Goal: Information Seeking & Learning: Learn about a topic

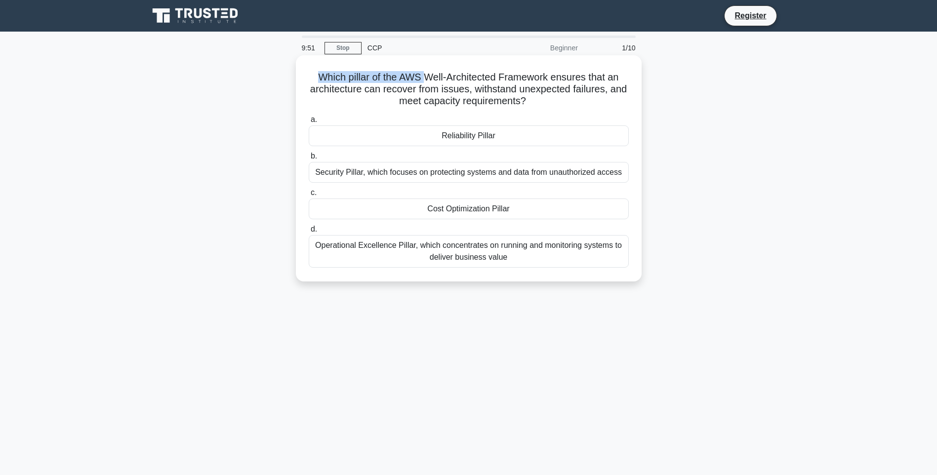
drag, startPoint x: 310, startPoint y: 78, endPoint x: 427, endPoint y: 82, distance: 117.7
click at [427, 82] on h5 "Which pillar of the AWS Well-Architected Framework ensures that an architecture…" at bounding box center [469, 89] width 322 height 37
click at [476, 77] on h5 "Which pillar of the AWS Well-Architected Framework ensures that an architecture…" at bounding box center [469, 89] width 322 height 37
drag, startPoint x: 374, startPoint y: 78, endPoint x: 591, endPoint y: 75, distance: 216.9
click at [587, 75] on h5 "Which pillar of the AWS Well-Architected Framework ensures that an architecture…" at bounding box center [469, 89] width 322 height 37
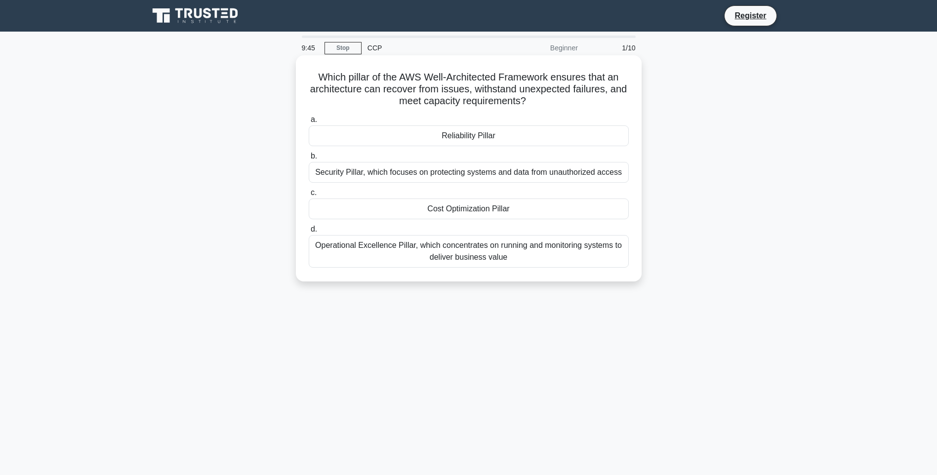
click at [614, 82] on h5 "Which pillar of the AWS Well-Architected Framework ensures that an architecture…" at bounding box center [469, 89] width 322 height 37
drag, startPoint x: 412, startPoint y: 78, endPoint x: 545, endPoint y: 80, distance: 132.9
click at [526, 81] on h5 "Which pillar of the AWS Well-Architected Framework ensures that an architecture…" at bounding box center [469, 89] width 322 height 37
click at [597, 81] on h5 "Which pillar of the AWS Well-Architected Framework ensures that an architecture…" at bounding box center [469, 89] width 322 height 37
drag, startPoint x: 430, startPoint y: 102, endPoint x: 468, endPoint y: 98, distance: 38.2
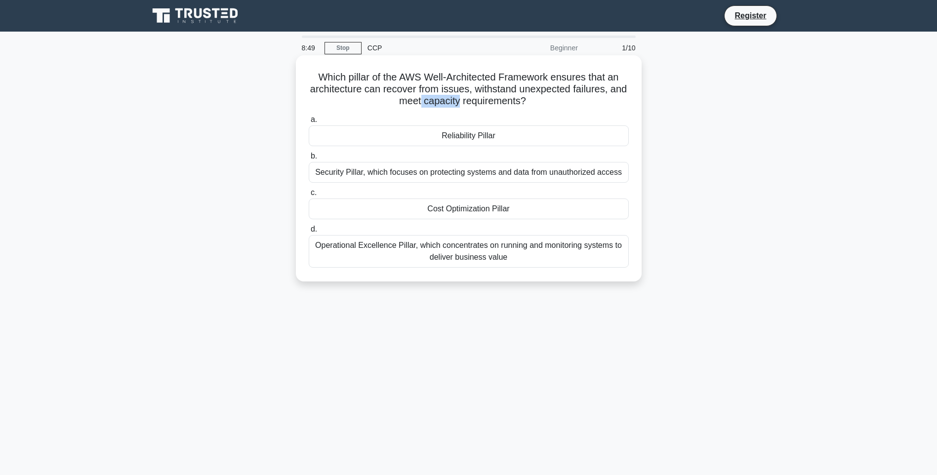
click at [468, 98] on h5 "Which pillar of the AWS Well-Architected Framework ensures that an architecture…" at bounding box center [469, 89] width 322 height 37
drag, startPoint x: 407, startPoint y: 104, endPoint x: 531, endPoint y: 103, distance: 124.0
click at [531, 103] on h5 "Which pillar of the AWS Well-Architected Framework ensures that an architecture…" at bounding box center [469, 89] width 322 height 37
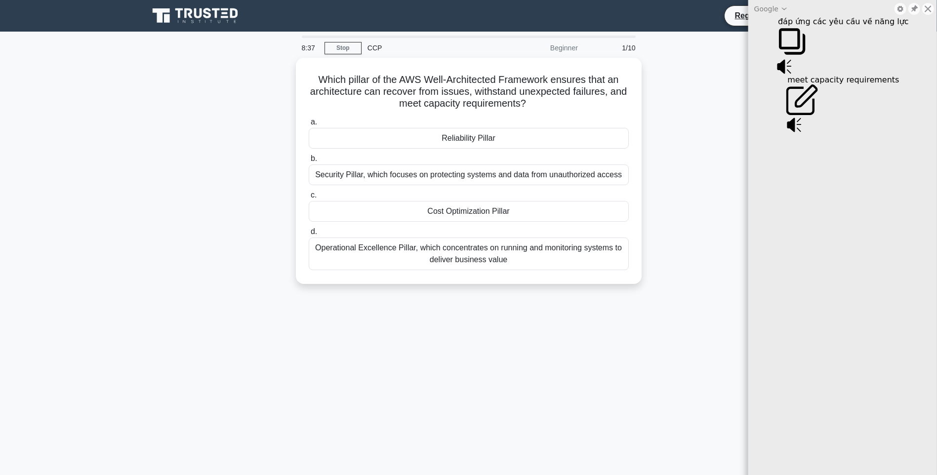
click at [789, 77] on div "meet capacity requirements" at bounding box center [842, 80] width 113 height 8
click at [929, 15] on div at bounding box center [915, 9] width 42 height 14
click at [929, 11] on icon at bounding box center [928, 9] width 8 height 8
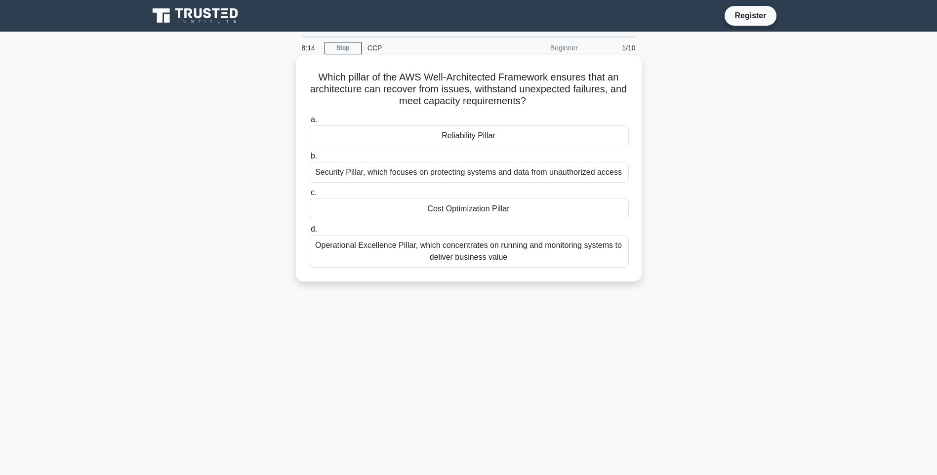
drag, startPoint x: 315, startPoint y: 174, endPoint x: 623, endPoint y: 170, distance: 307.9
click at [623, 170] on div "Security Pillar, which focuses on protecting systems and data from unauthorized…" at bounding box center [469, 172] width 320 height 21
drag, startPoint x: 479, startPoint y: 137, endPoint x: 509, endPoint y: 137, distance: 29.6
click at [509, 137] on div "Reliability Pillar" at bounding box center [469, 136] width 320 height 21
drag, startPoint x: 7, startPoint y: 546, endPoint x: 11, endPoint y: 539, distance: 8.2
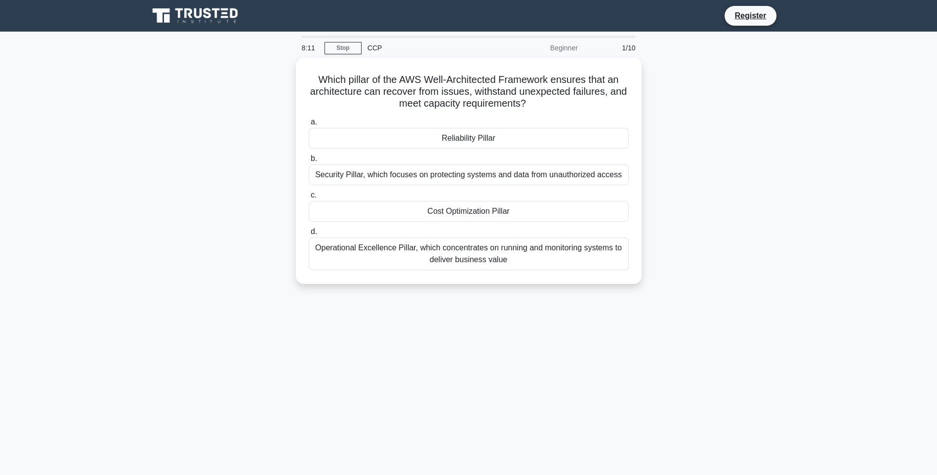
drag, startPoint x: 316, startPoint y: 175, endPoint x: 363, endPoint y: 172, distance: 47.0
click at [363, 172] on div "Security Pillar, which focuses on protecting systems and data from unauthorized…" at bounding box center [469, 172] width 320 height 21
drag, startPoint x: 9, startPoint y: 538, endPoint x: 406, endPoint y: 688, distance: 424.1
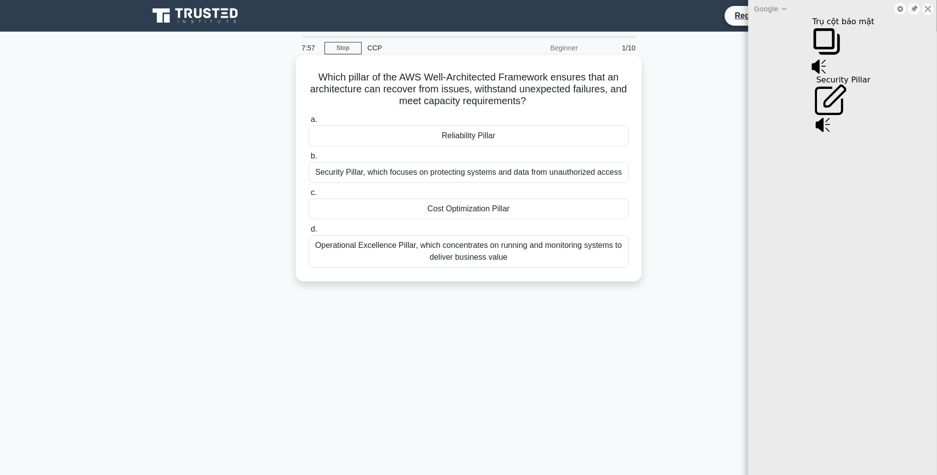
click at [497, 190] on label "c. Cost Optimization Pillar" at bounding box center [469, 203] width 320 height 33
click at [309, 190] on input "c. Cost Optimization Pillar" at bounding box center [309, 193] width 0 height 6
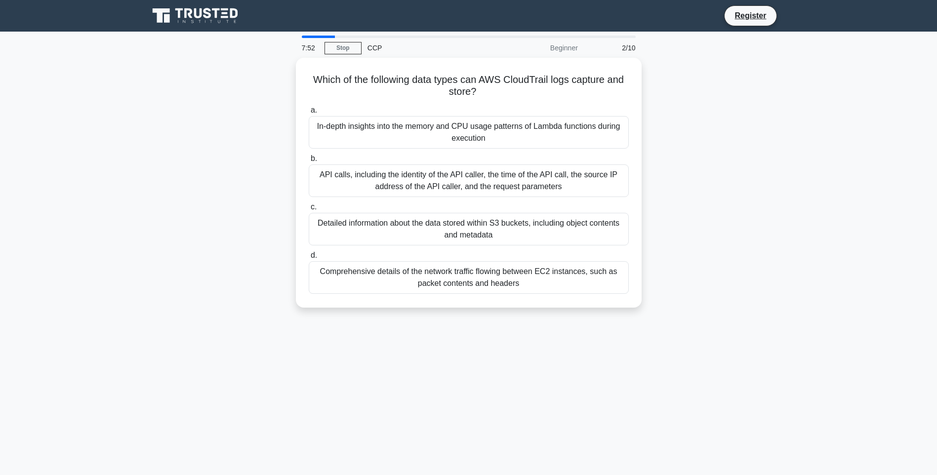
click at [314, 40] on div "7:52" at bounding box center [310, 48] width 29 height 20
click at [619, 47] on div "2/10" at bounding box center [613, 48] width 58 height 20
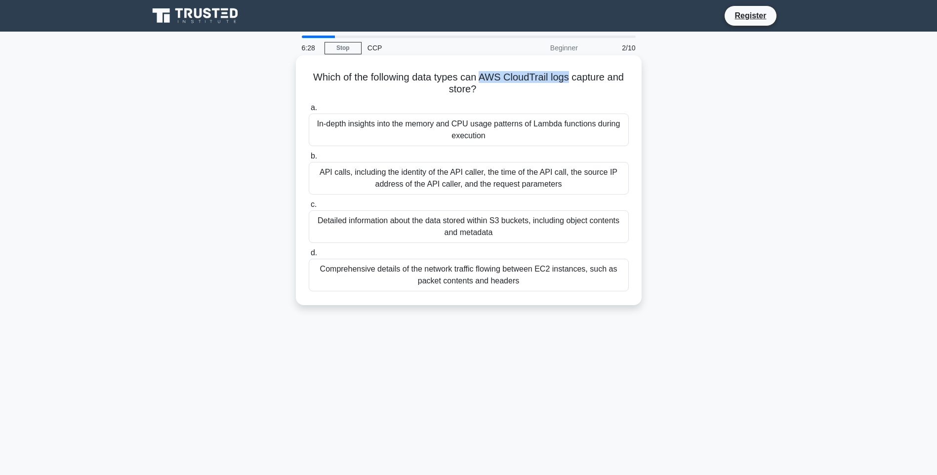
drag, startPoint x: 482, startPoint y: 78, endPoint x: 572, endPoint y: 79, distance: 89.9
click at [572, 79] on h5 "Which of the following data types can AWS CloudTrail logs capture and store? .s…" at bounding box center [469, 83] width 322 height 25
click at [443, 226] on div "Detailed information about the data stored within S3 buckets, including object …" at bounding box center [469, 226] width 320 height 33
click at [309, 208] on input "c. Detailed information about the data stored within S3 buckets, including obje…" at bounding box center [309, 205] width 0 height 6
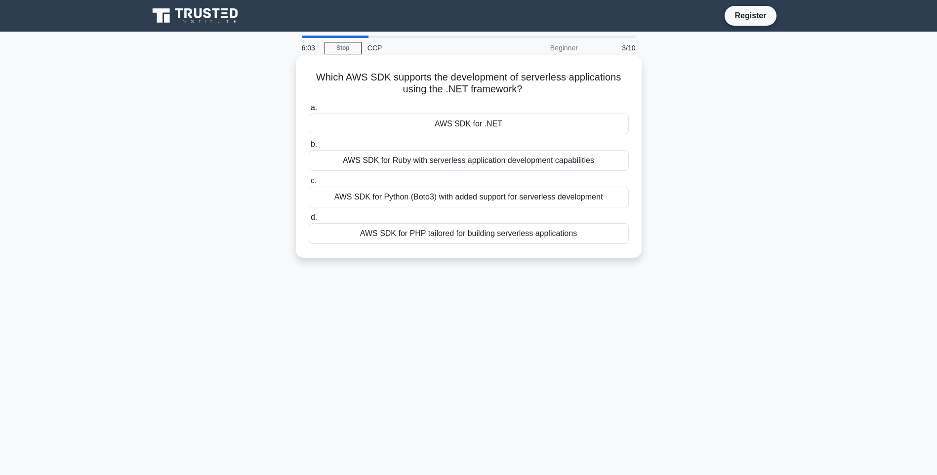
click at [472, 127] on div "AWS SDK for .NET" at bounding box center [469, 124] width 320 height 21
click at [309, 111] on input "a. AWS SDK for .NET" at bounding box center [309, 108] width 0 height 6
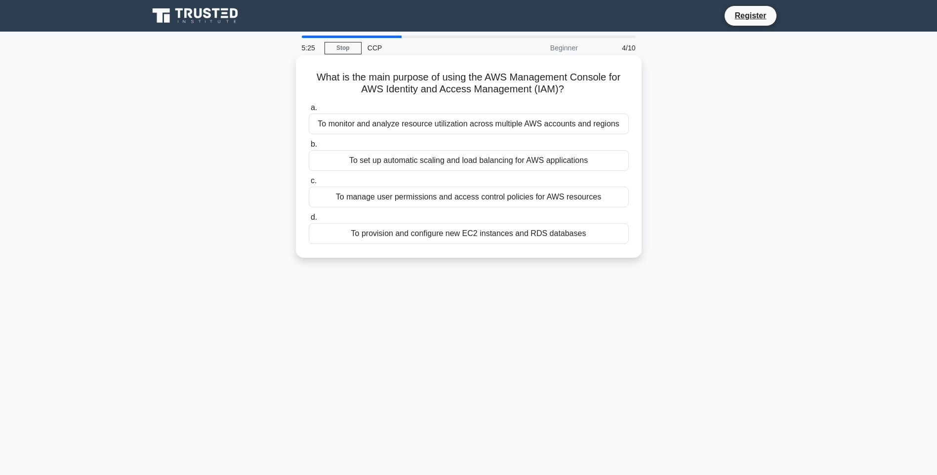
click at [489, 200] on div "To manage user permissions and access control policies for AWS resources" at bounding box center [469, 197] width 320 height 21
click at [309, 184] on input "c. To manage user permissions and access control policies for AWS resources" at bounding box center [309, 181] width 0 height 6
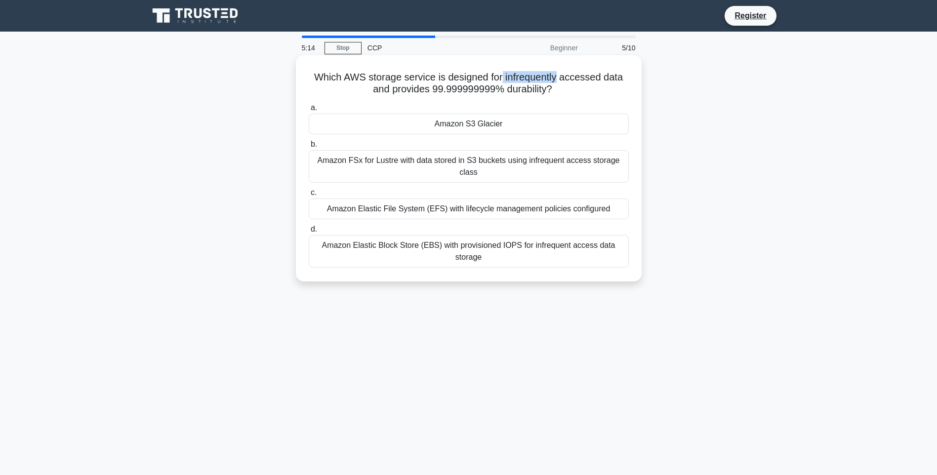
drag, startPoint x: 531, startPoint y: 77, endPoint x: 559, endPoint y: 77, distance: 28.2
click at [559, 77] on h5 "Which AWS storage service is designed for infrequently accessed data and provid…" at bounding box center [469, 83] width 322 height 25
click at [705, 83] on div "Which AWS storage service is designed for infrequently accessed data and provid…" at bounding box center [469, 177] width 652 height 238
drag, startPoint x: 505, startPoint y: 90, endPoint x: 549, endPoint y: 91, distance: 44.0
click at [549, 91] on h5 "Which AWS storage service is designed for infrequently accessed data and provid…" at bounding box center [469, 83] width 322 height 25
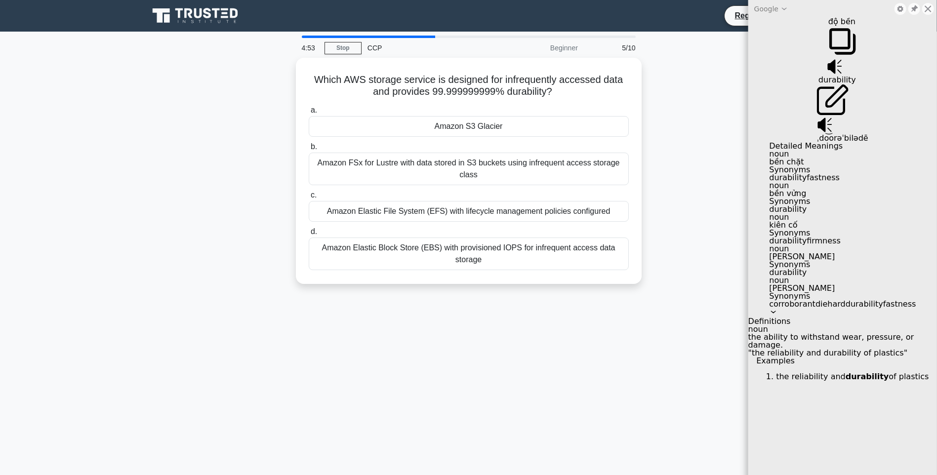
click at [707, 125] on div "Which AWS storage service is designed for infrequently accessed data and provid…" at bounding box center [469, 177] width 652 height 238
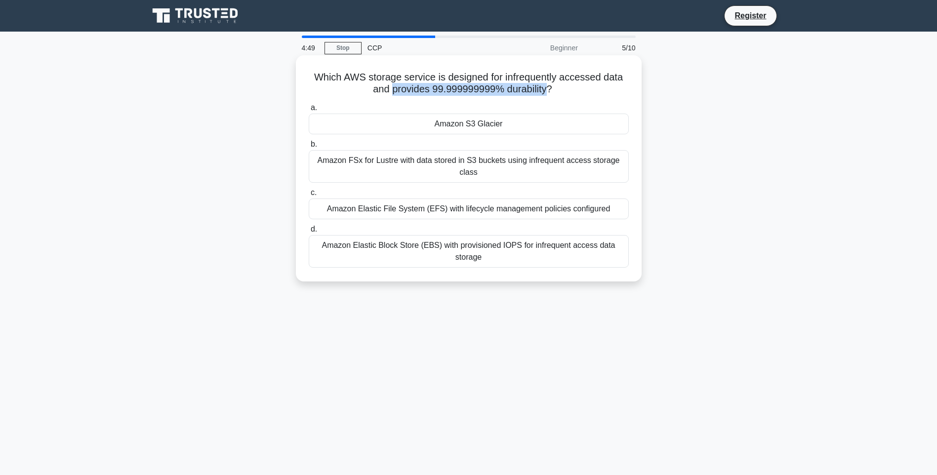
drag, startPoint x: 389, startPoint y: 91, endPoint x: 547, endPoint y: 87, distance: 158.2
click at [547, 87] on h5 "Which AWS storage service is designed for infrequently accessed data and provid…" at bounding box center [469, 83] width 322 height 25
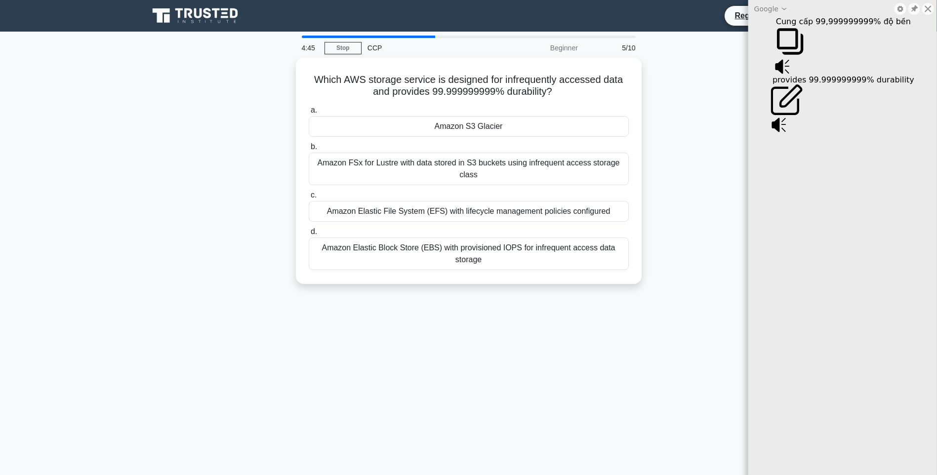
click at [706, 101] on div "Which AWS storage service is designed for infrequently accessed data and provid…" at bounding box center [469, 177] width 652 height 238
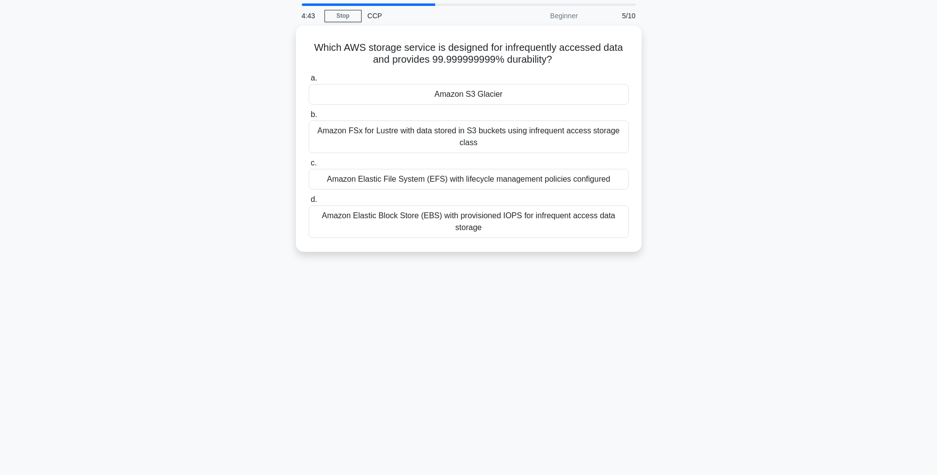
scroll to position [49, 0]
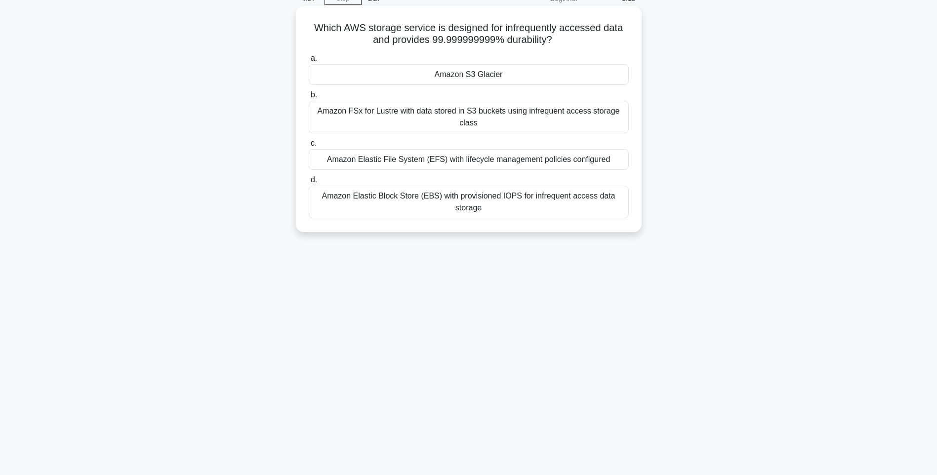
click at [558, 201] on div "Amazon Elastic Block Store (EBS) with provisioned IOPS for infrequent access da…" at bounding box center [469, 202] width 320 height 33
click at [309, 183] on input "d. Amazon Elastic Block Store (EBS) with provisioned IOPS for infrequent access…" at bounding box center [309, 180] width 0 height 6
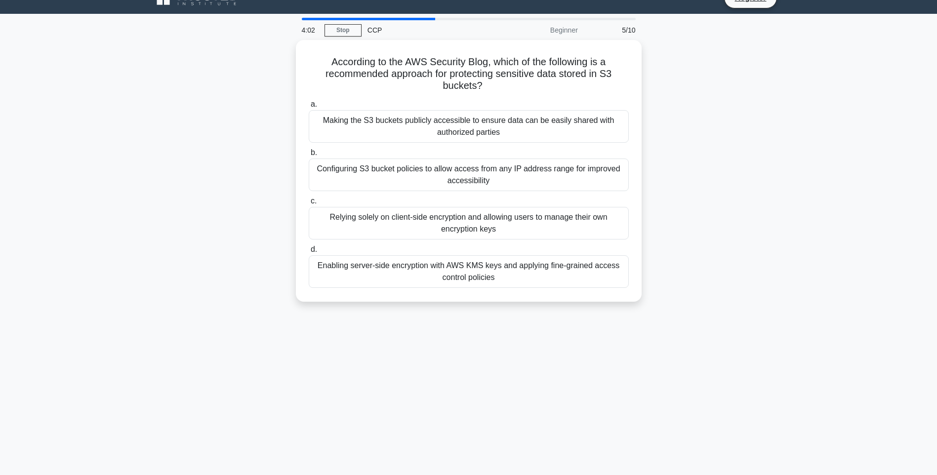
scroll to position [0, 0]
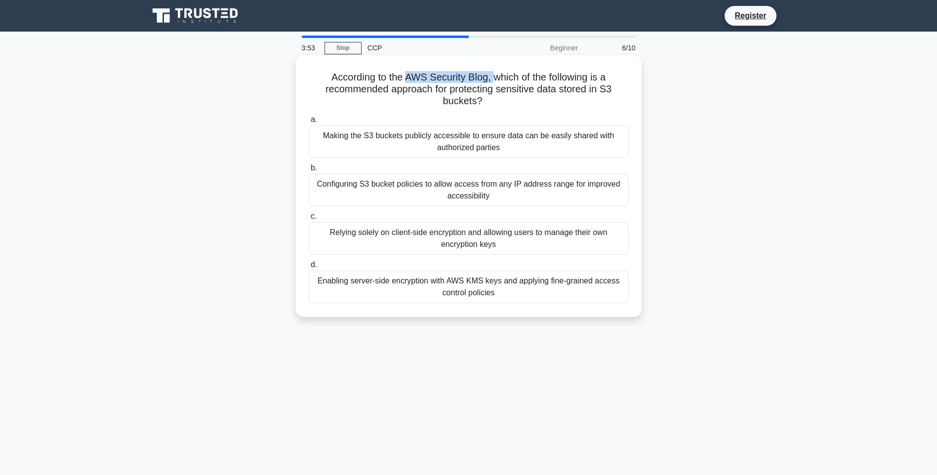
drag, startPoint x: 416, startPoint y: 77, endPoint x: 494, endPoint y: 75, distance: 77.6
click at [494, 75] on h5 "According to the AWS Security Blog, which of the following is a recommended app…" at bounding box center [469, 89] width 322 height 37
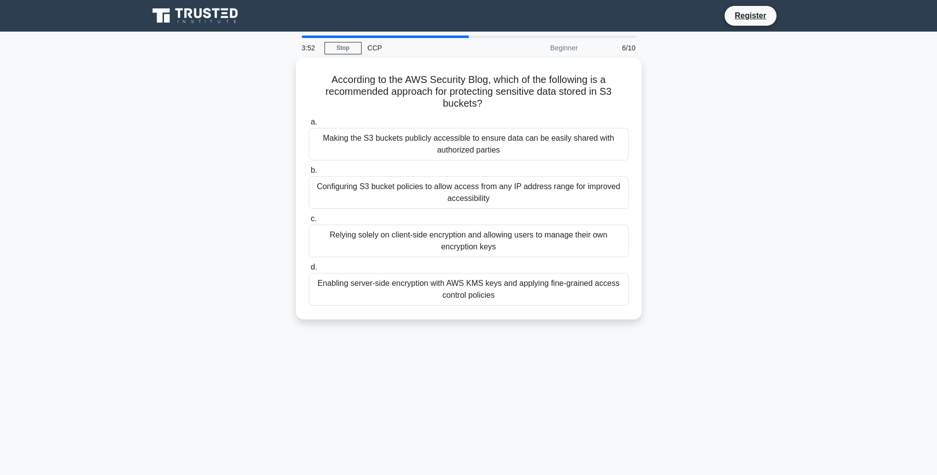
click at [693, 94] on div "According to the AWS Security Blog, which of the following is a recommended app…" at bounding box center [469, 195] width 652 height 274
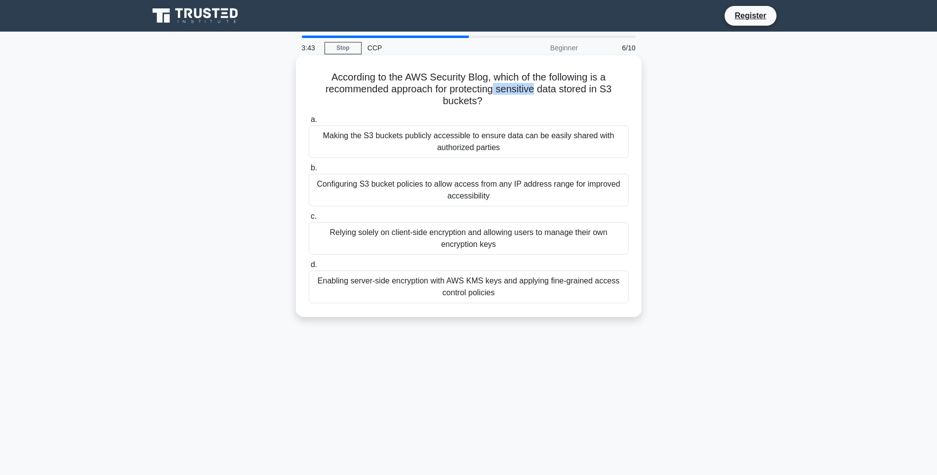
drag, startPoint x: 498, startPoint y: 90, endPoint x: 539, endPoint y: 89, distance: 41.0
click at [539, 89] on h5 "According to the AWS Security Blog, which of the following is a recommended app…" at bounding box center [469, 89] width 322 height 37
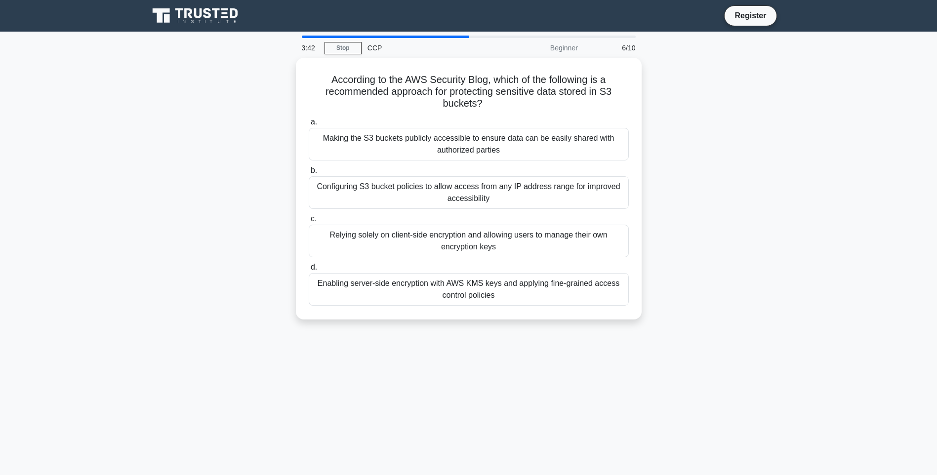
click at [704, 92] on div "According to the AWS Security Blog, which of the following is a recommended app…" at bounding box center [469, 195] width 652 height 274
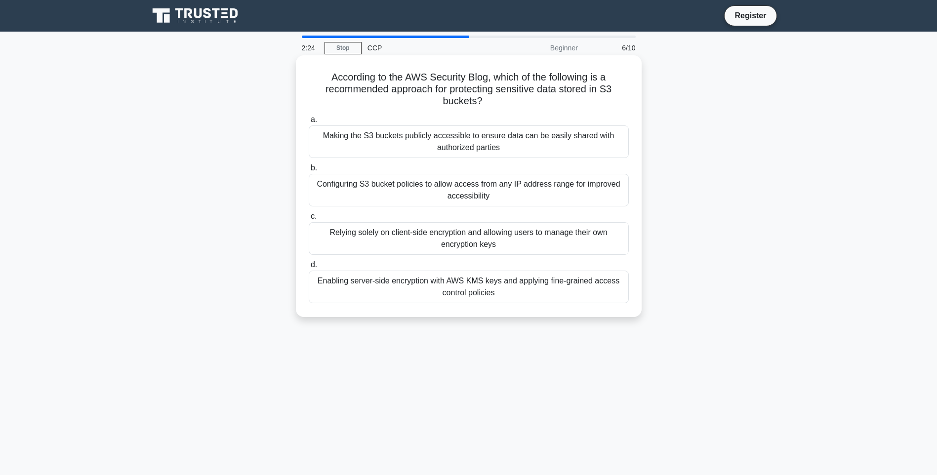
drag, startPoint x: 424, startPoint y: 150, endPoint x: 520, endPoint y: 157, distance: 96.6
click at [501, 150] on div "Making the S3 buckets publicly accessible to ensure data can be easily shared w…" at bounding box center [469, 142] width 320 height 33
click at [585, 155] on div "Making the S3 buckets publicly accessible to ensure data can be easily shared w…" at bounding box center [469, 142] width 320 height 33
click at [309, 123] on input "a. Making the S3 buckets publicly accessible to ensure data can be easily share…" at bounding box center [309, 120] width 0 height 6
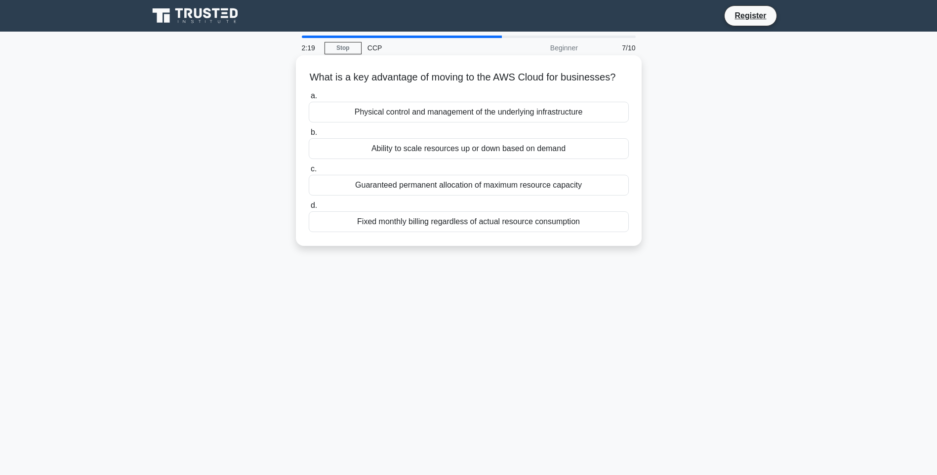
click at [331, 81] on h5 "What is a key advantage of moving to the AWS Cloud for businesses? .spinner_0XT…" at bounding box center [469, 77] width 322 height 13
click at [415, 79] on h5 "What is a key advantage of moving to the AWS Cloud for businesses? .spinner_0XT…" at bounding box center [469, 77] width 322 height 13
click at [450, 232] on div "Fixed monthly billing regardless of actual resource consumption" at bounding box center [469, 221] width 320 height 21
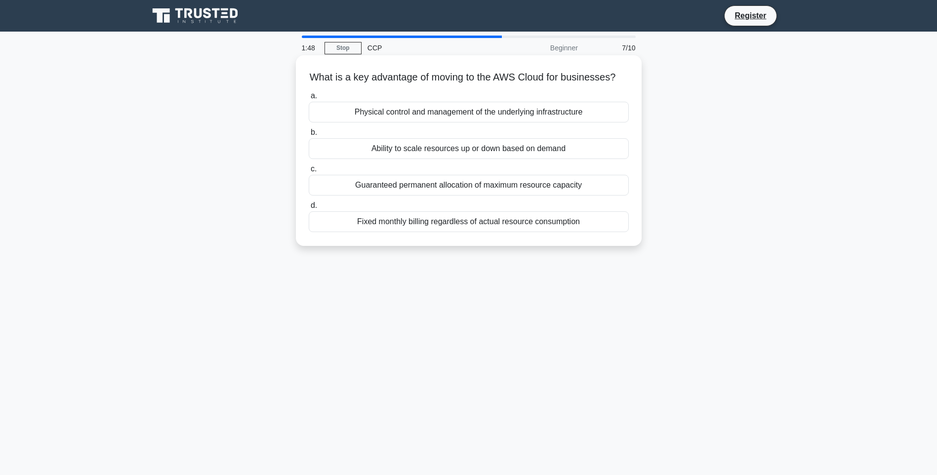
click at [309, 209] on input "d. Fixed monthly billing regardless of actual resource consumption" at bounding box center [309, 206] width 0 height 6
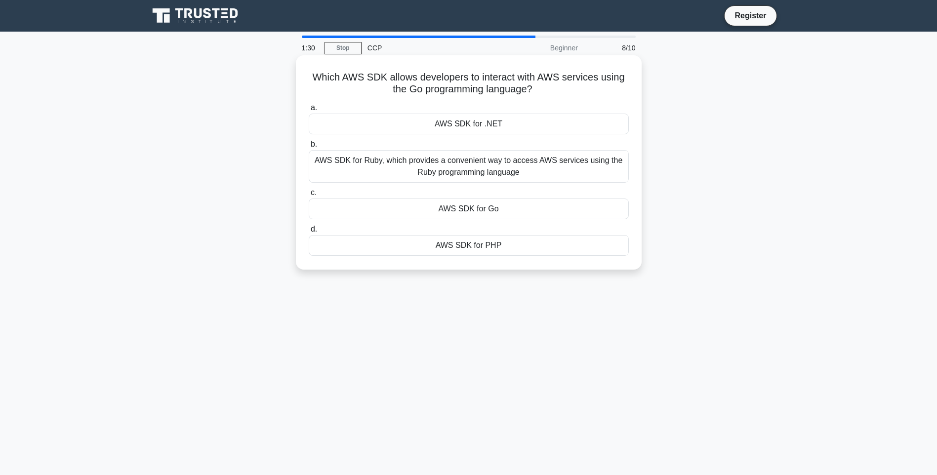
click at [462, 211] on div "AWS SDK for Go" at bounding box center [469, 209] width 320 height 21
click at [309, 196] on input "c. AWS SDK for Go" at bounding box center [309, 193] width 0 height 6
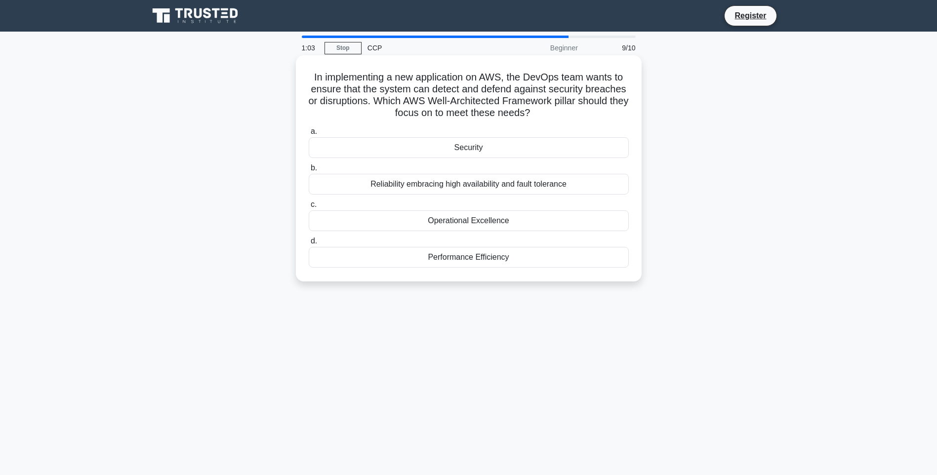
click at [579, 102] on h5 "In implementing a new application on AWS, the DevOps team wants to ensure that …" at bounding box center [469, 95] width 322 height 48
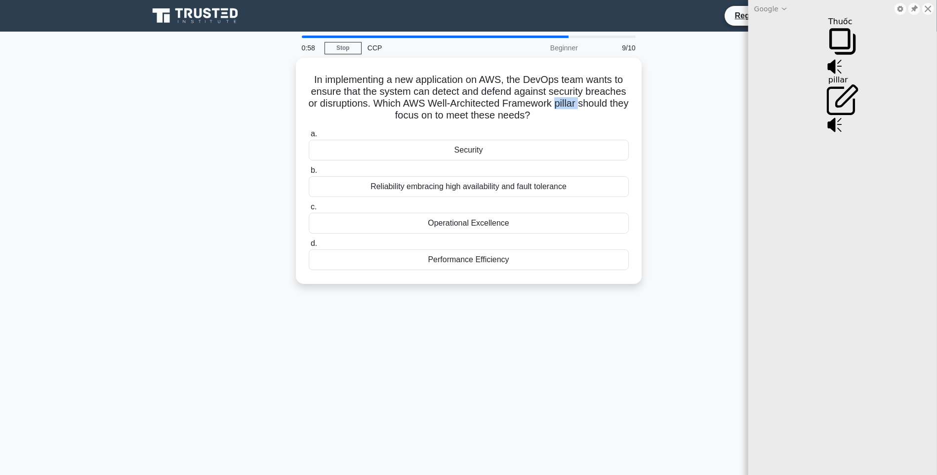
drag, startPoint x: 930, startPoint y: 9, endPoint x: 923, endPoint y: 9, distance: 6.4
click at [930, 9] on icon at bounding box center [928, 9] width 8 height 8
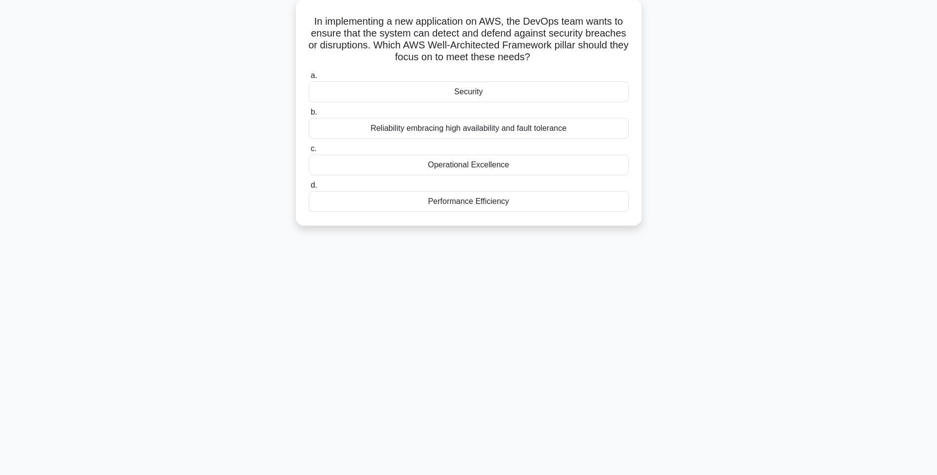
scroll to position [9, 0]
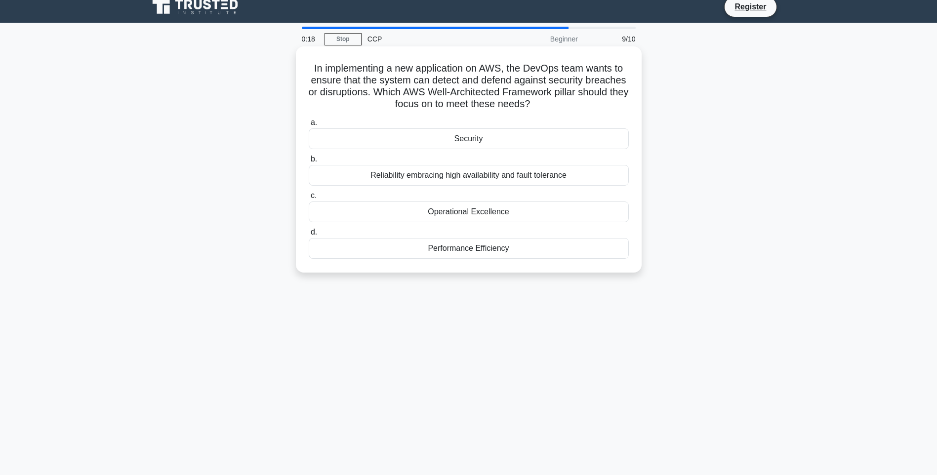
click at [513, 218] on div "Operational Excellence" at bounding box center [469, 212] width 320 height 21
click at [309, 199] on input "c. Operational Excellence" at bounding box center [309, 196] width 0 height 6
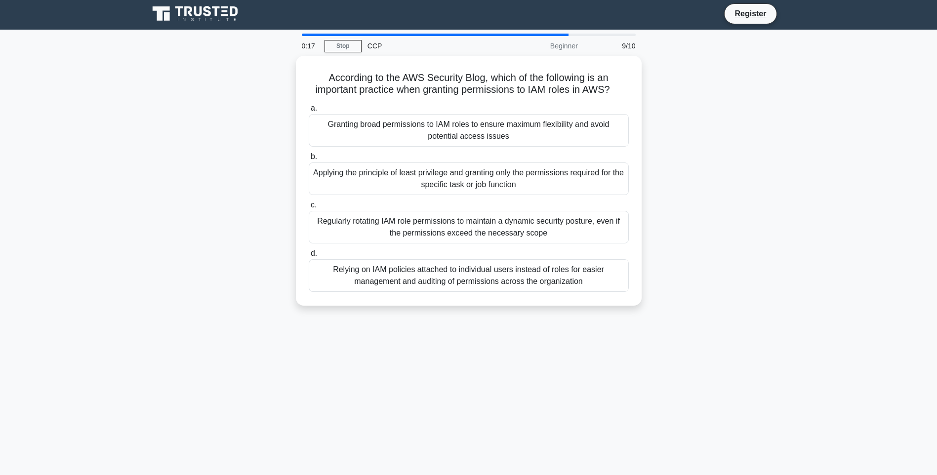
scroll to position [0, 0]
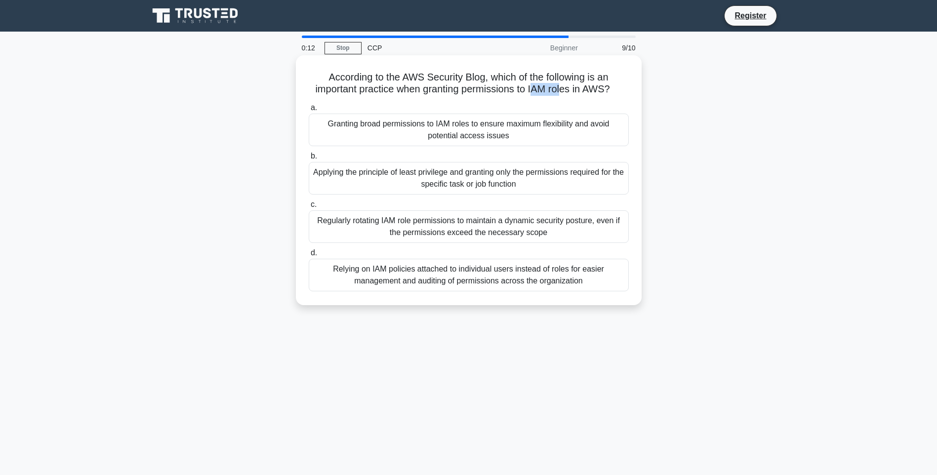
drag, startPoint x: 534, startPoint y: 89, endPoint x: 566, endPoint y: 88, distance: 32.6
click at [566, 88] on h5 "According to the AWS Security Blog, which of the following is an important prac…" at bounding box center [469, 83] width 322 height 25
click at [414, 281] on div "Relying on IAM policies attached to individual users instead of roles for easie…" at bounding box center [469, 275] width 320 height 33
click at [309, 256] on input "d. Relying on IAM policies attached to individual users instead of roles for ea…" at bounding box center [309, 253] width 0 height 6
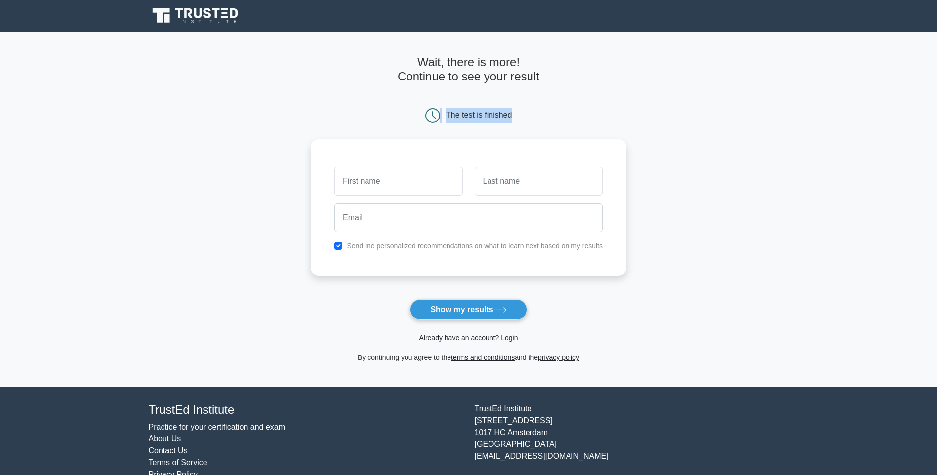
drag, startPoint x: 433, startPoint y: 114, endPoint x: 546, endPoint y: 115, distance: 112.2
click at [546, 115] on div "The test is finished" at bounding box center [469, 115] width 210 height 15
click at [396, 196] on div at bounding box center [399, 179] width 140 height 37
click at [396, 182] on input "text" at bounding box center [399, 179] width 128 height 29
type input "noop"
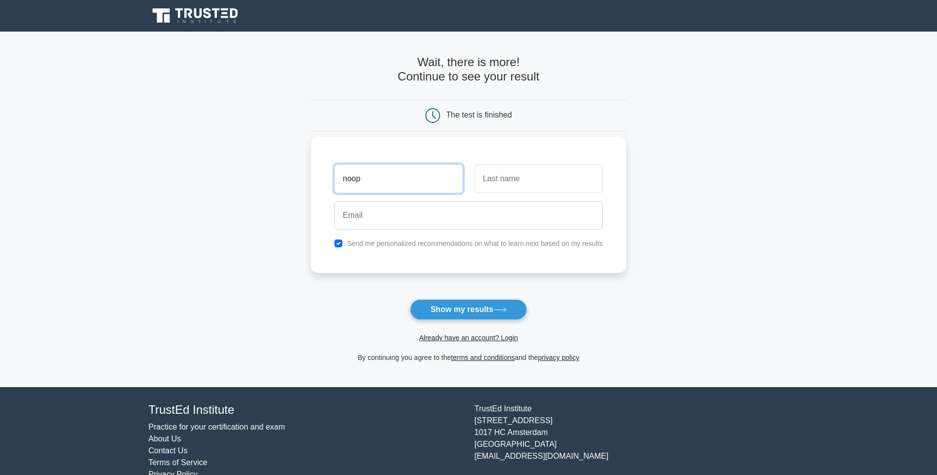
drag, startPoint x: 317, startPoint y: 168, endPoint x: 352, endPoint y: 168, distance: 34.6
click at [273, 164] on main "Wait, there is more! Continue to see your result The test is finished noop" at bounding box center [468, 210] width 937 height 356
click at [584, 178] on input "text" at bounding box center [539, 179] width 128 height 29
paste input "noop"
type input "noop"
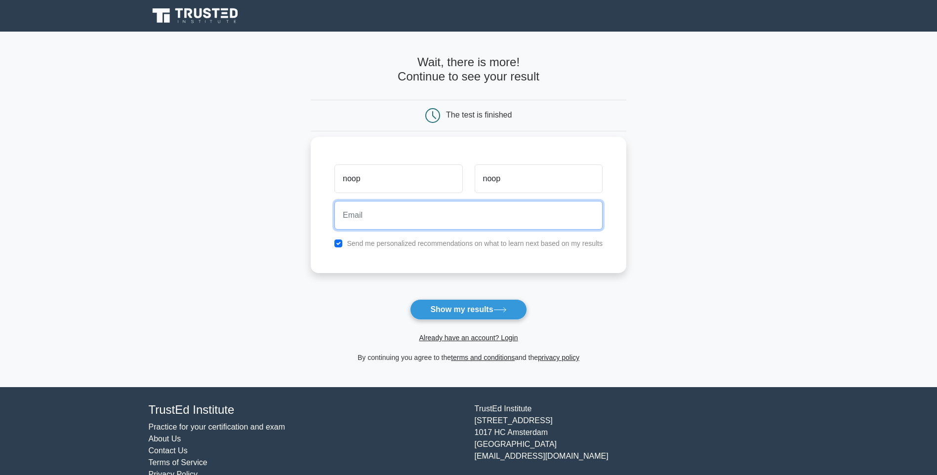
click at [459, 216] on input "email" at bounding box center [469, 215] width 268 height 29
click at [387, 214] on input "hoangdaidp3@gmail.com" at bounding box center [469, 215] width 268 height 29
type input "hoangdaidp4@gmail.com"
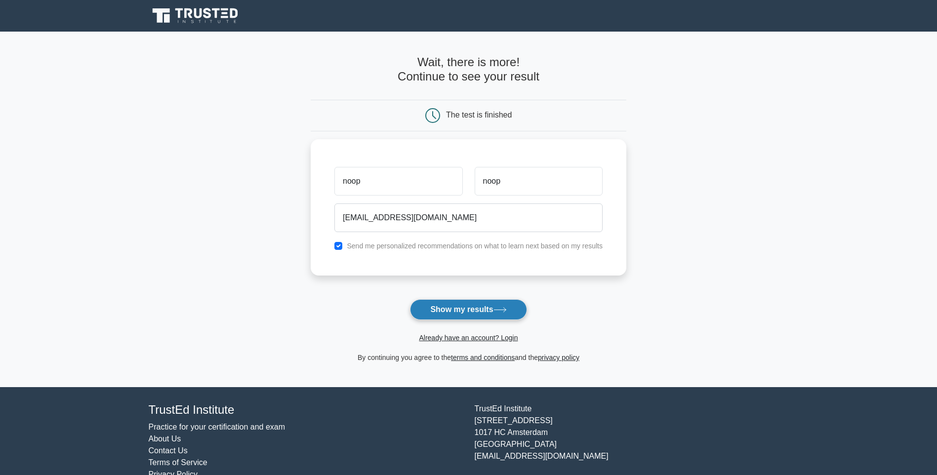
click at [483, 300] on form "Wait, there is more! Continue to see your result The test is finished noop noop" at bounding box center [469, 209] width 316 height 308
click at [491, 306] on button "Show my results" at bounding box center [468, 309] width 117 height 21
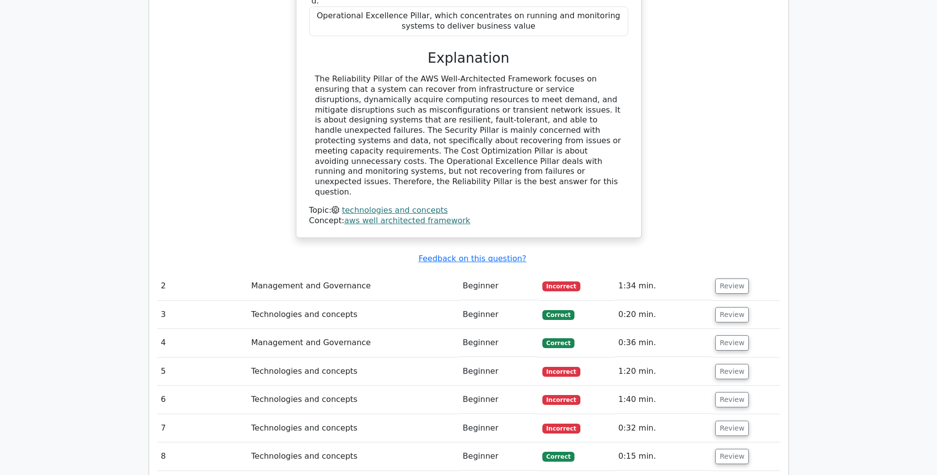
scroll to position [938, 0]
click at [715, 307] on button "Review" at bounding box center [732, 314] width 34 height 15
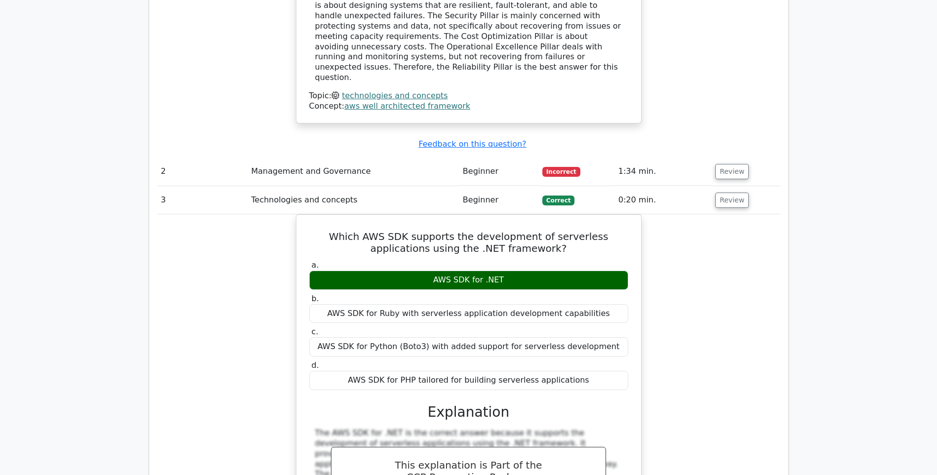
scroll to position [1037, 0]
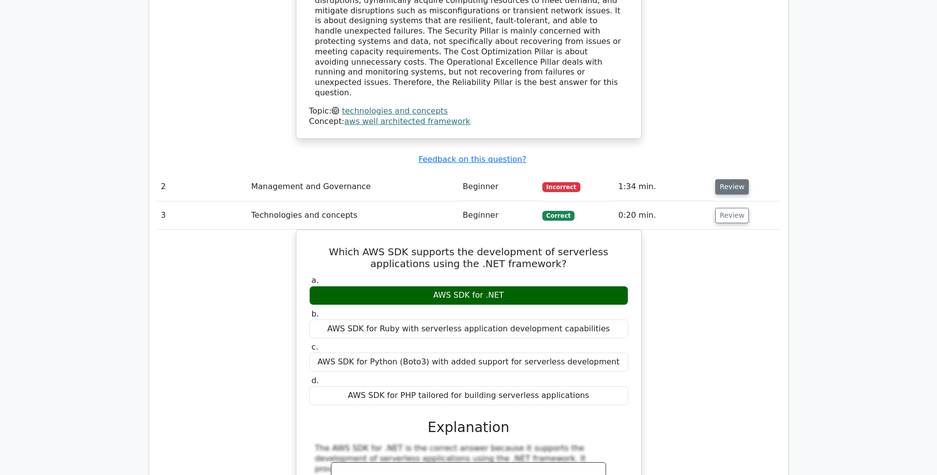
click at [727, 179] on button "Review" at bounding box center [732, 186] width 34 height 15
click at [737, 179] on button "Review" at bounding box center [732, 186] width 34 height 15
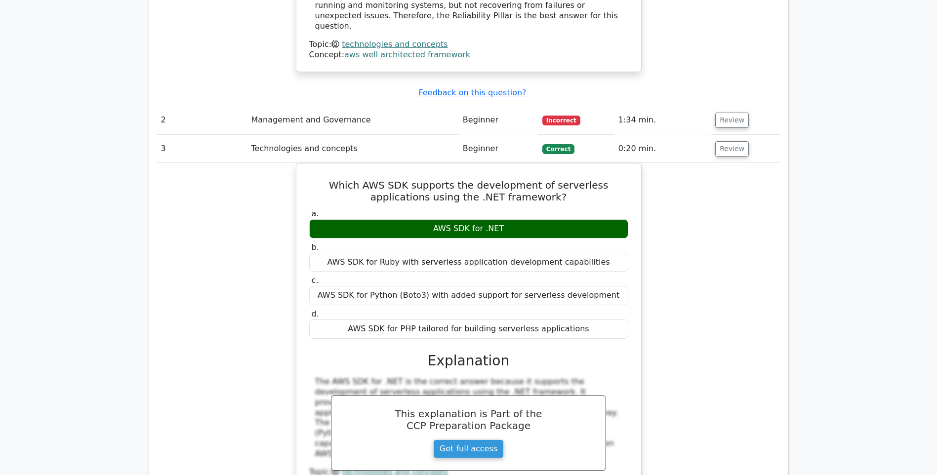
scroll to position [1087, 0]
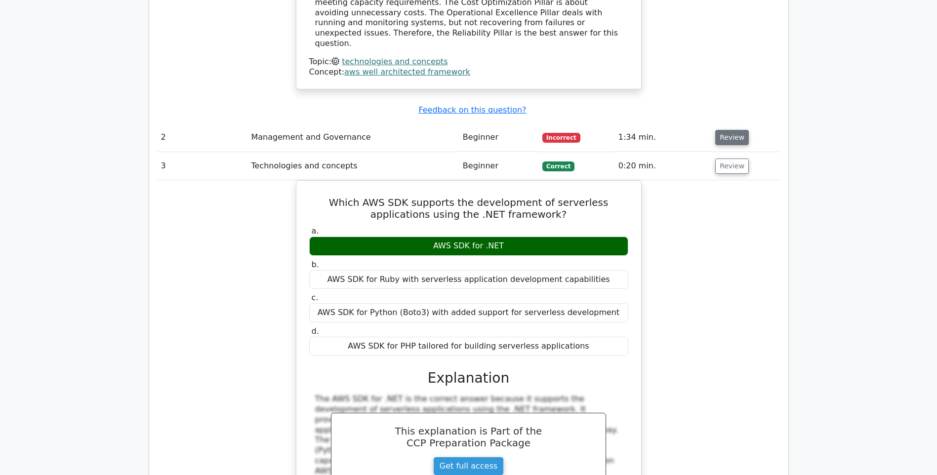
click at [723, 130] on button "Review" at bounding box center [732, 137] width 34 height 15
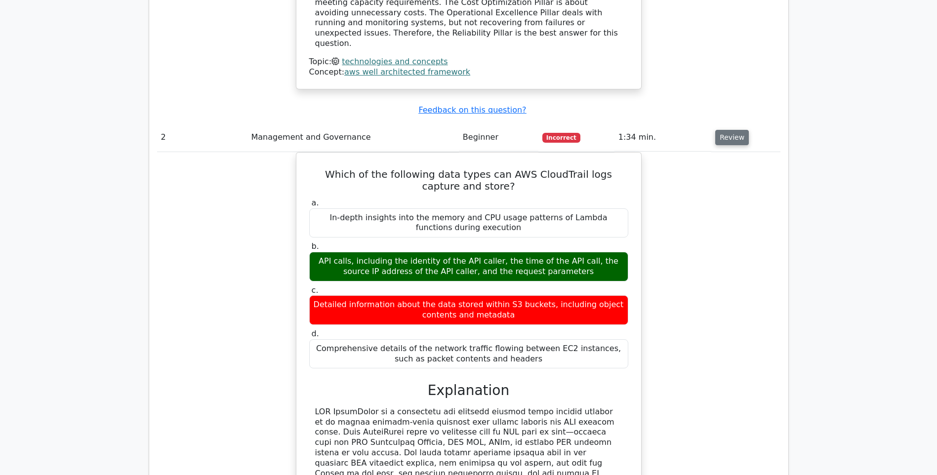
click at [724, 130] on button "Review" at bounding box center [732, 137] width 34 height 15
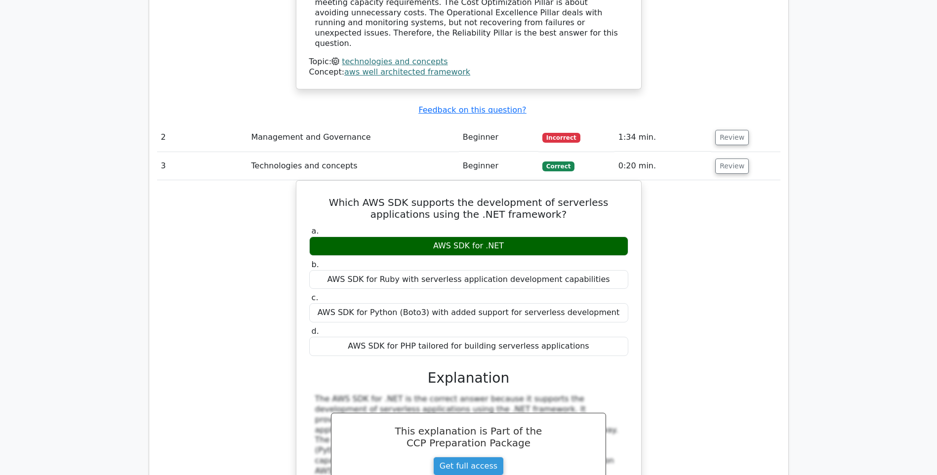
scroll to position [1185, 0]
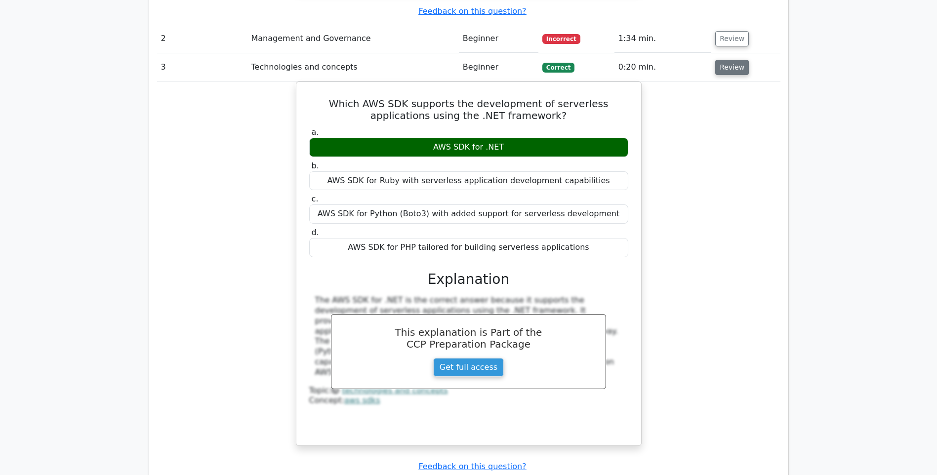
click at [731, 60] on button "Review" at bounding box center [732, 67] width 34 height 15
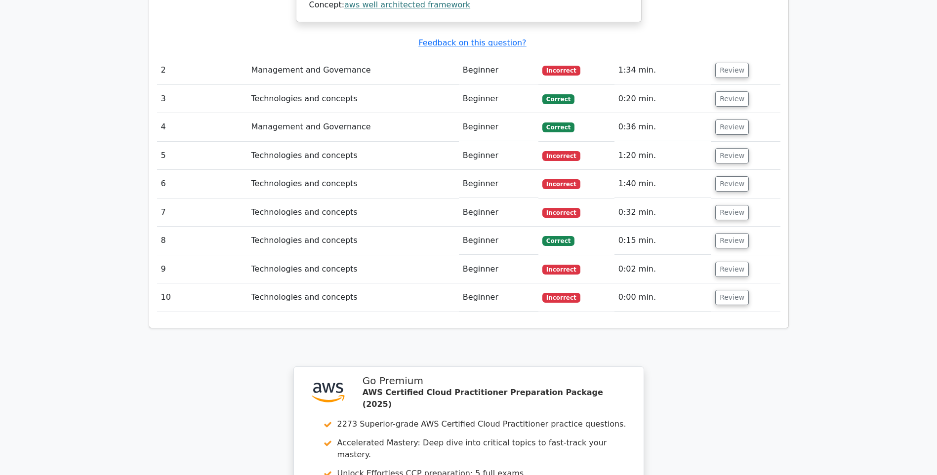
scroll to position [1136, 0]
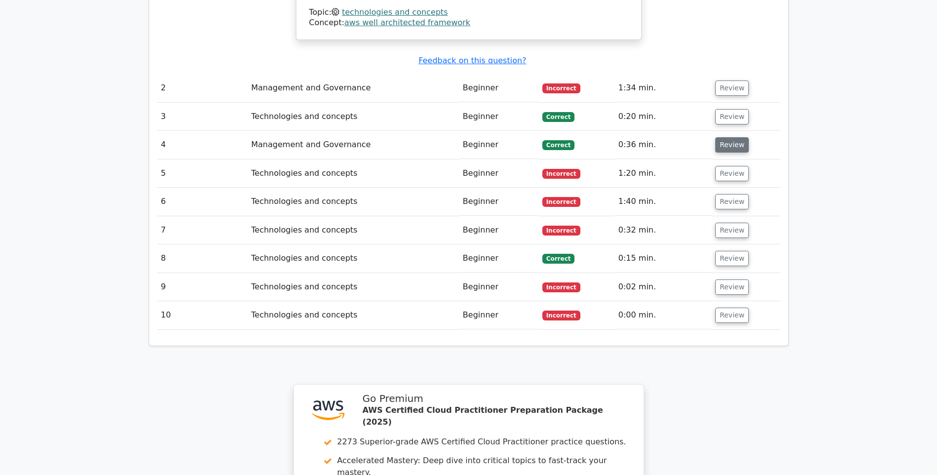
click at [729, 137] on button "Review" at bounding box center [732, 144] width 34 height 15
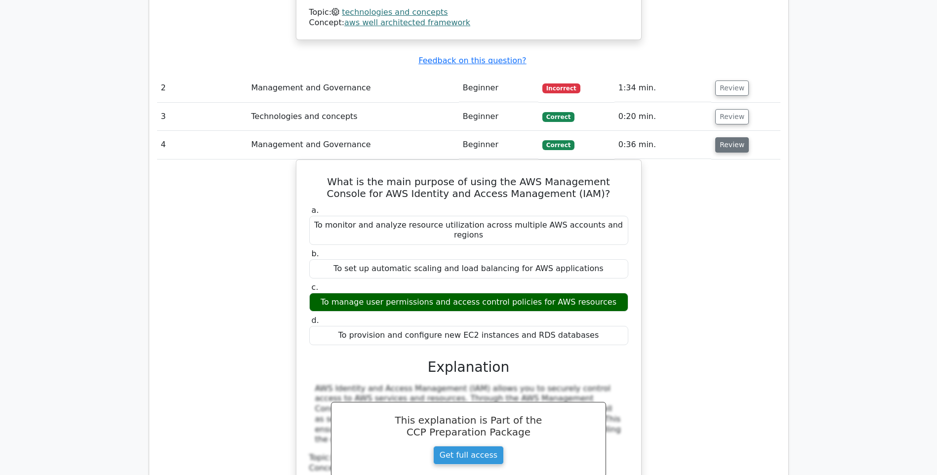
click at [732, 137] on button "Review" at bounding box center [732, 144] width 34 height 15
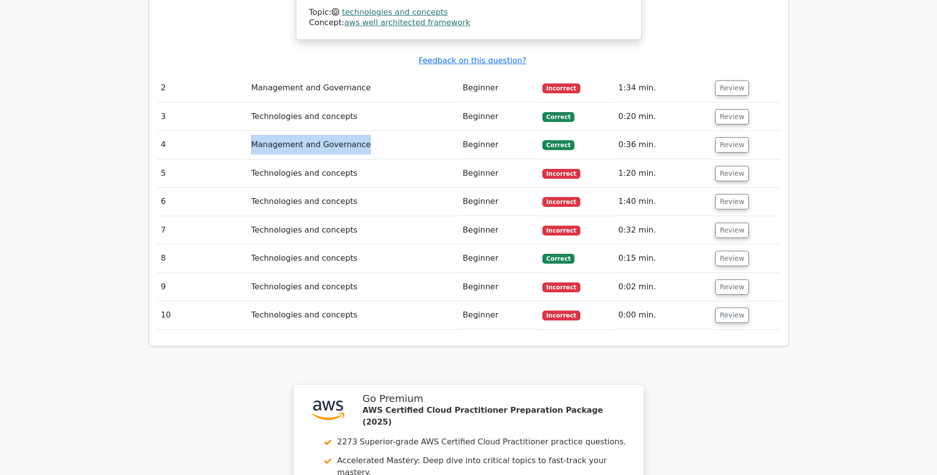
drag, startPoint x: 282, startPoint y: 85, endPoint x: 397, endPoint y: 85, distance: 114.6
click at [397, 131] on tr "4 Management and Governance Beginner Correct 0:36 min. Review" at bounding box center [469, 145] width 624 height 28
drag, startPoint x: 241, startPoint y: 59, endPoint x: 369, endPoint y: 63, distance: 127.5
click at [369, 103] on tr "3 Technologies and concepts Beginner Correct 0:20 min. Review" at bounding box center [469, 117] width 624 height 28
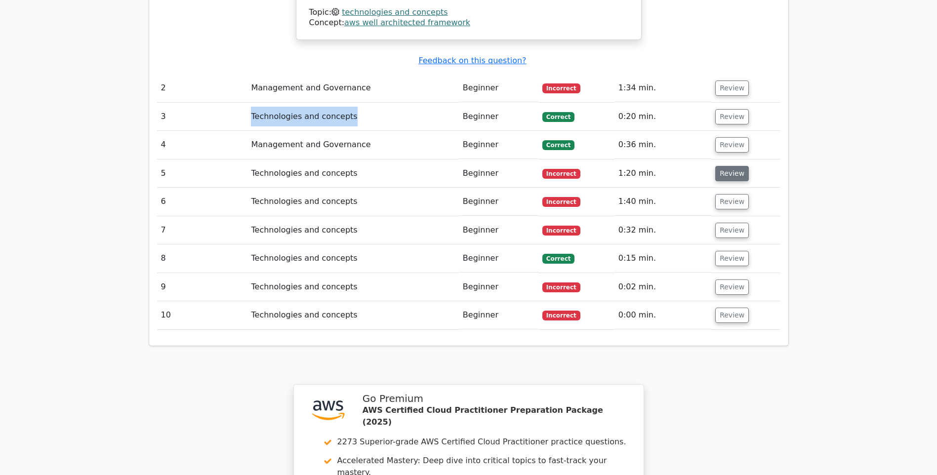
click at [730, 166] on button "Review" at bounding box center [732, 173] width 34 height 15
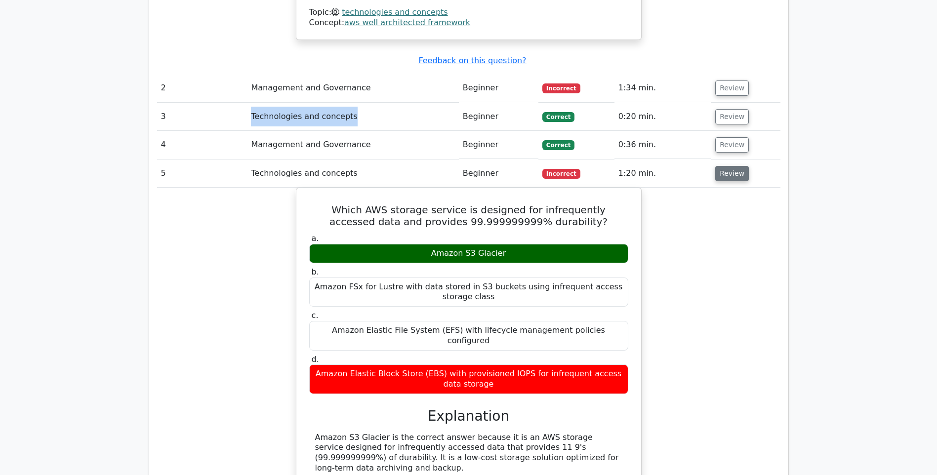
click at [727, 166] on button "Review" at bounding box center [732, 173] width 34 height 15
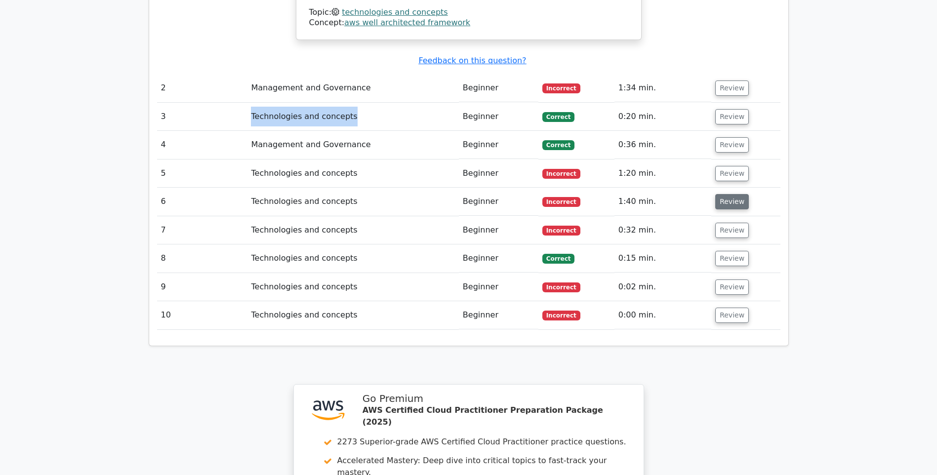
click at [727, 194] on button "Review" at bounding box center [732, 201] width 34 height 15
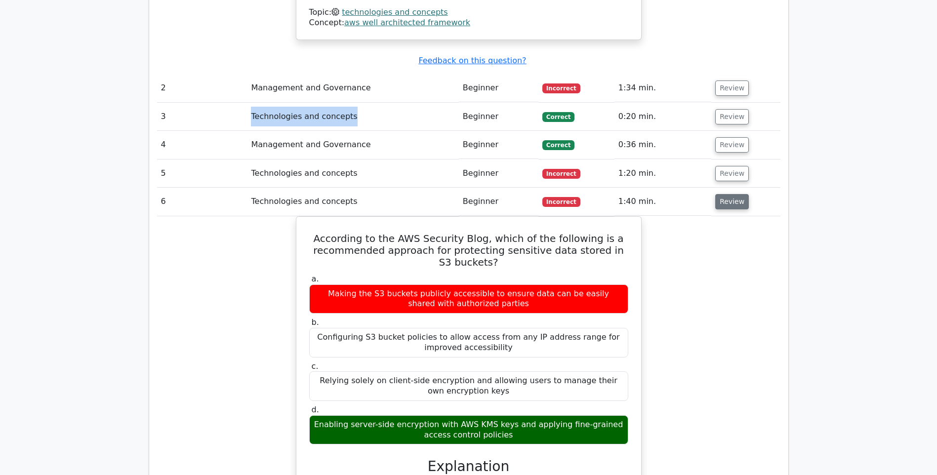
click at [730, 194] on button "Review" at bounding box center [732, 201] width 34 height 15
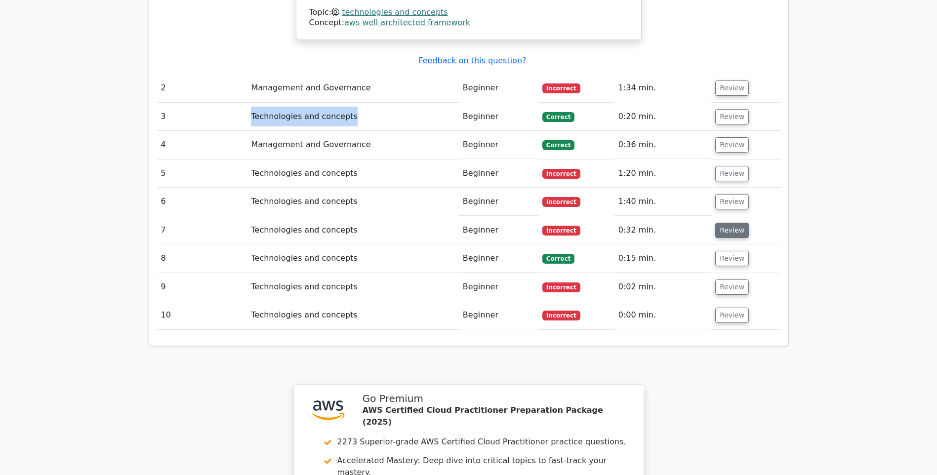
click at [723, 223] on button "Review" at bounding box center [732, 230] width 34 height 15
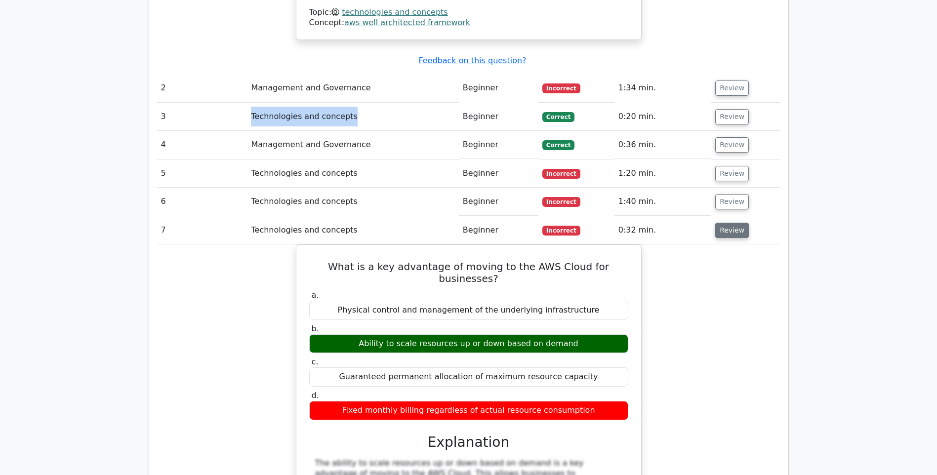
click at [727, 223] on button "Review" at bounding box center [732, 230] width 34 height 15
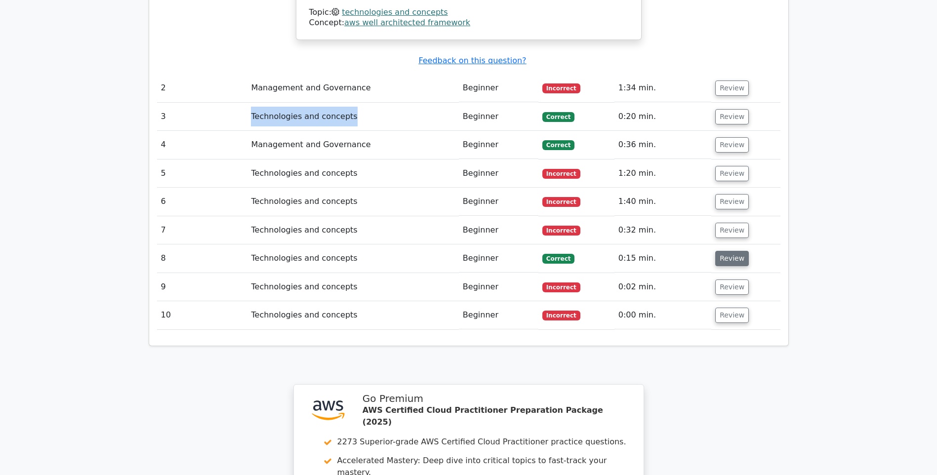
click at [722, 251] on button "Review" at bounding box center [732, 258] width 34 height 15
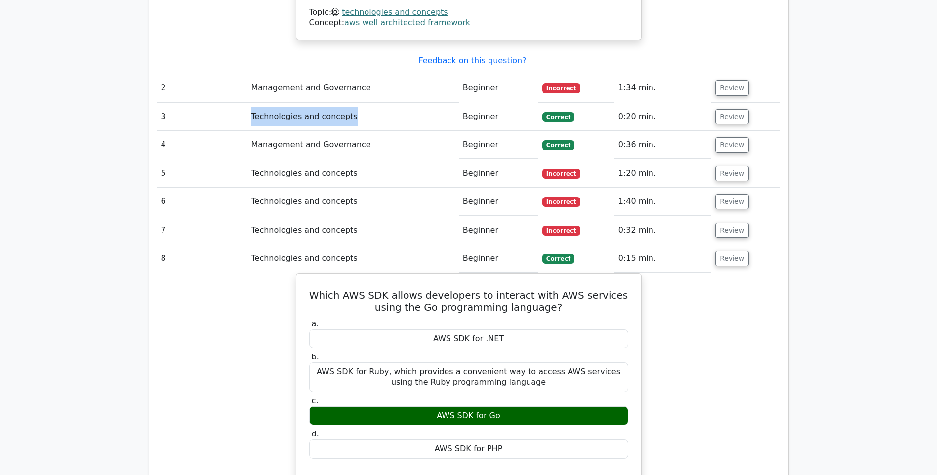
scroll to position [1185, 0]
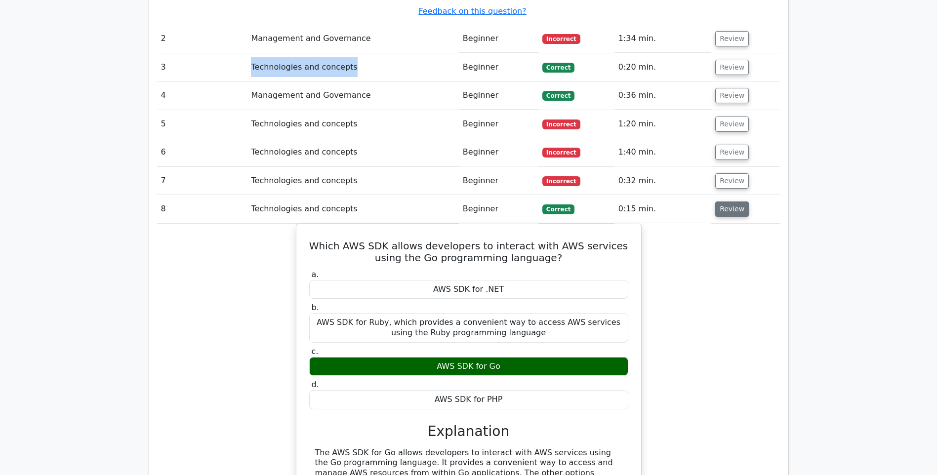
click at [722, 202] on button "Review" at bounding box center [732, 209] width 34 height 15
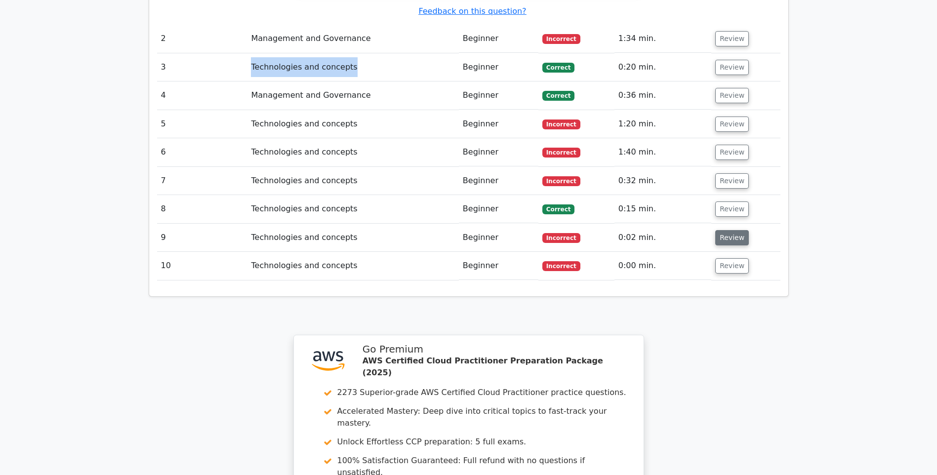
click at [723, 230] on button "Review" at bounding box center [732, 237] width 34 height 15
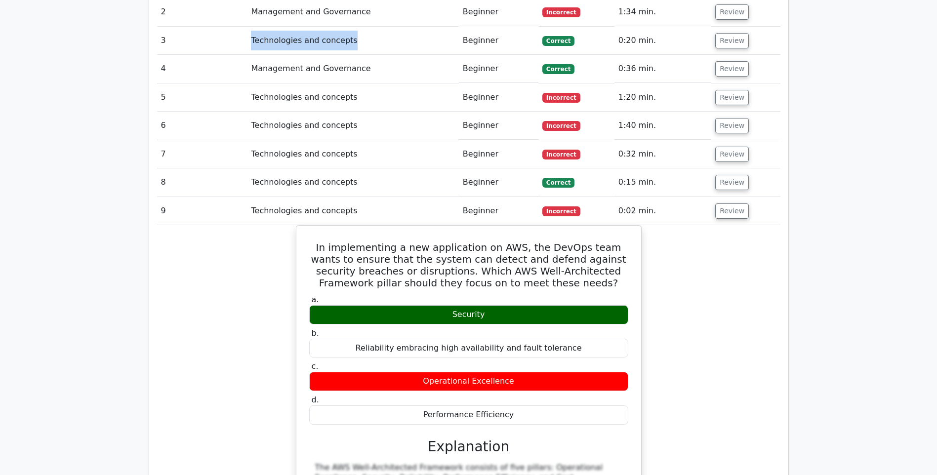
scroll to position [1284, 0]
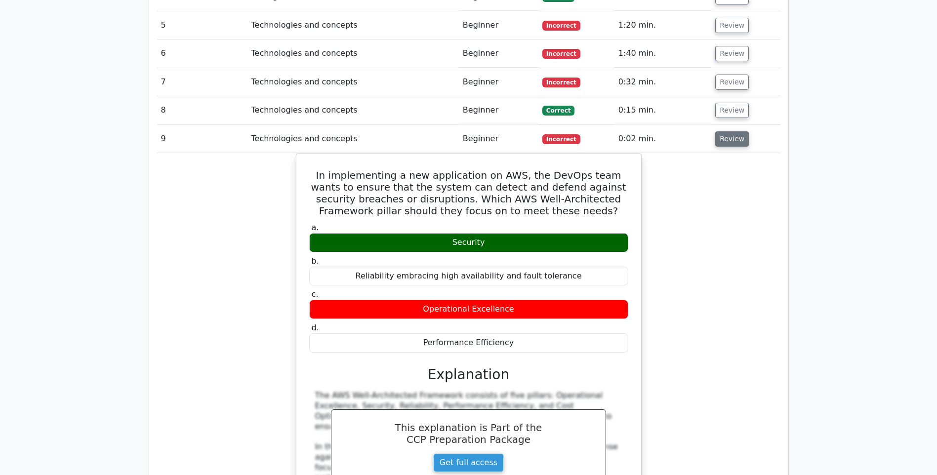
click at [738, 131] on button "Review" at bounding box center [732, 138] width 34 height 15
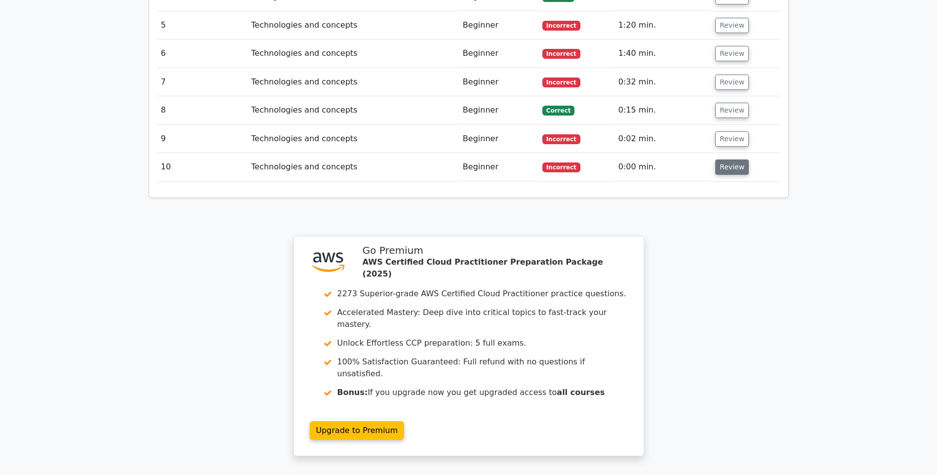
click at [732, 160] on button "Review" at bounding box center [732, 167] width 34 height 15
click at [728, 160] on button "Review" at bounding box center [732, 167] width 34 height 15
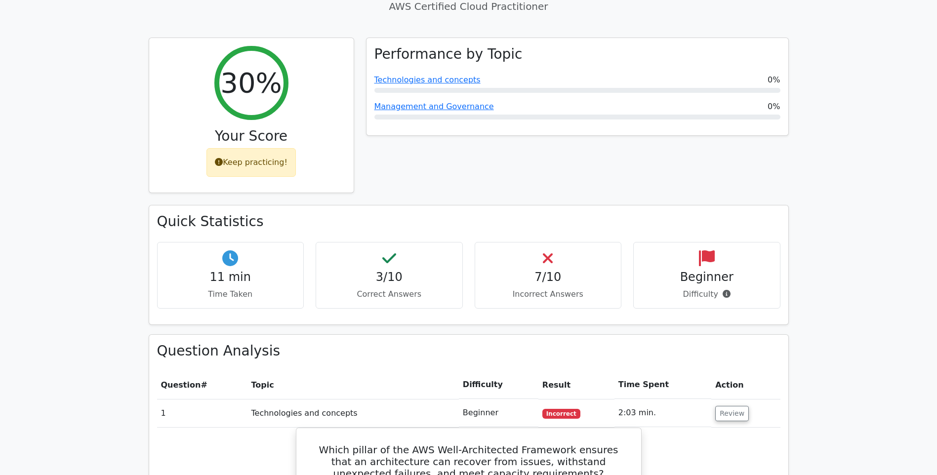
scroll to position [395, 0]
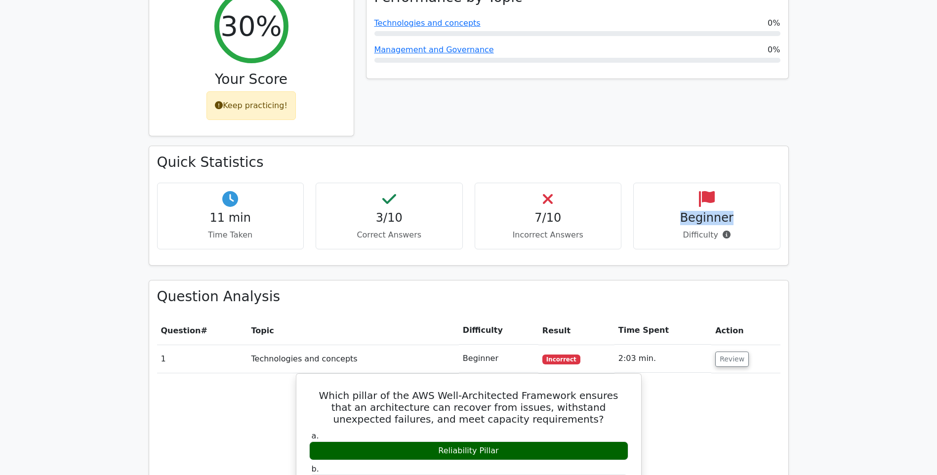
drag, startPoint x: 695, startPoint y: 172, endPoint x: 748, endPoint y: 196, distance: 57.3
click at [748, 196] on div "Beginner Difficulty" at bounding box center [706, 216] width 147 height 67
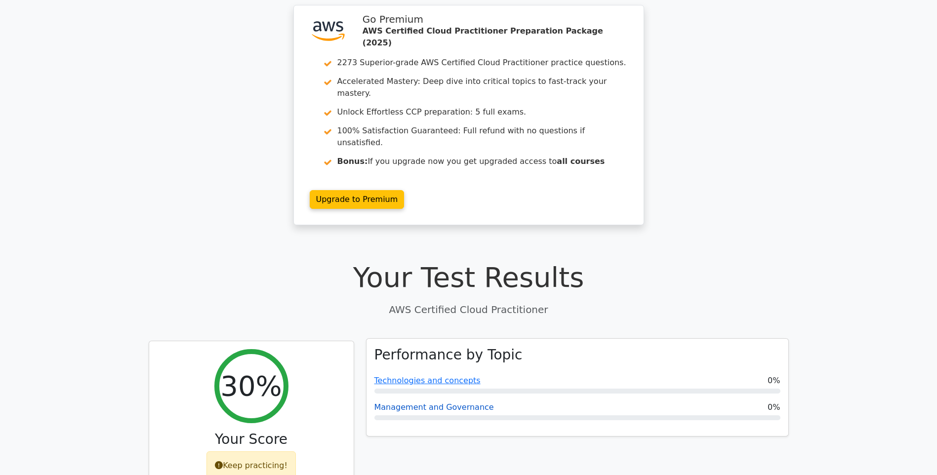
scroll to position [49, 0]
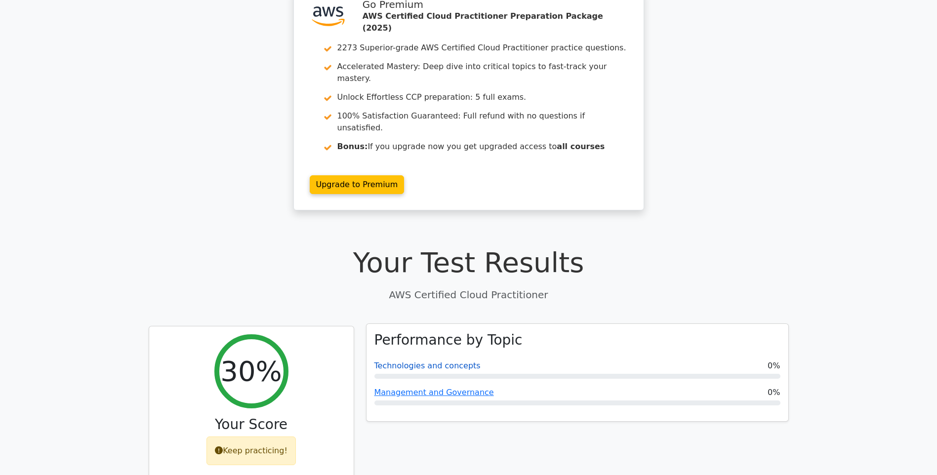
click at [393, 361] on link "Technologies and concepts" at bounding box center [428, 365] width 106 height 9
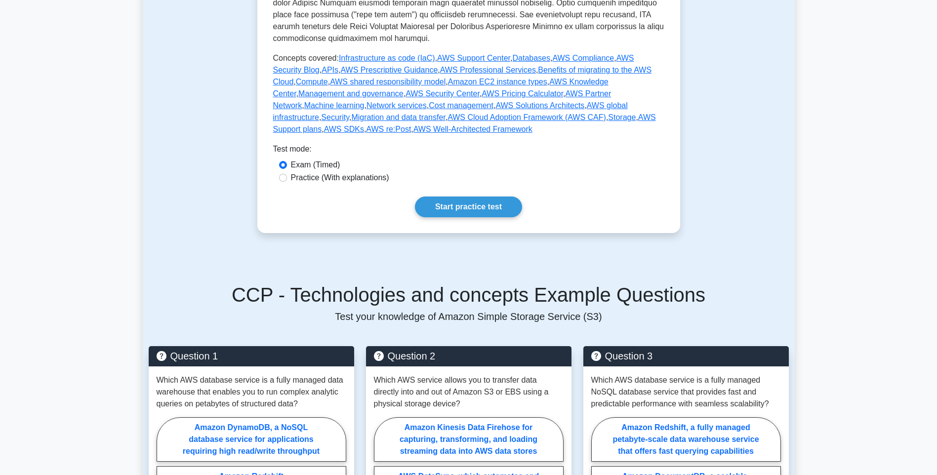
scroll to position [204, 0]
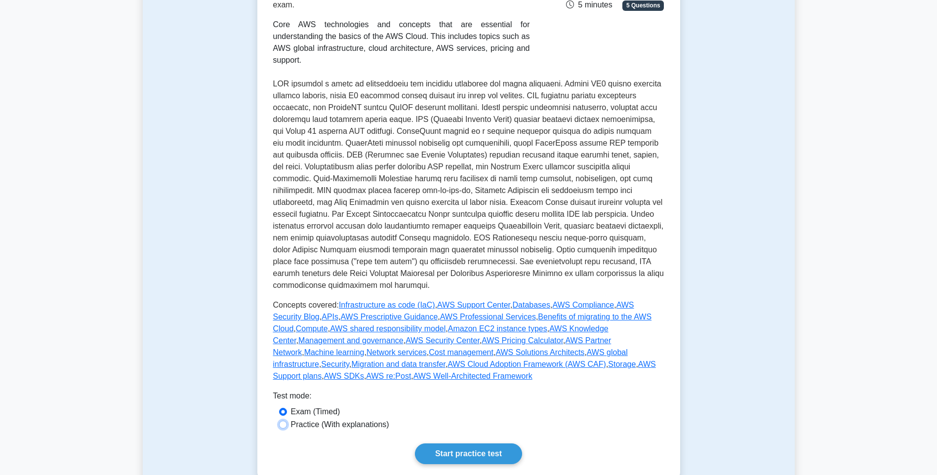
click at [285, 421] on input "Practice (With explanations)" at bounding box center [283, 425] width 8 height 8
radio input "true"
click at [292, 406] on label "Exam (Timed)" at bounding box center [315, 412] width 49 height 12
click at [287, 408] on input "Exam (Timed)" at bounding box center [283, 412] width 8 height 8
radio input "true"
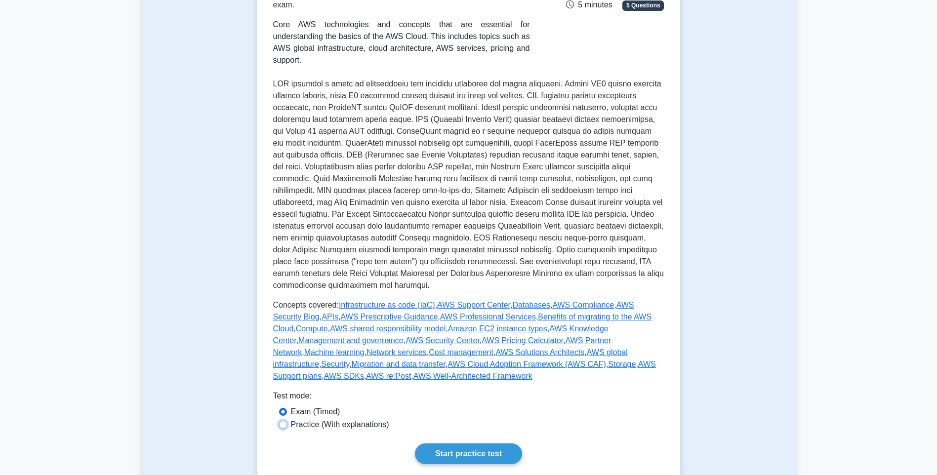
click at [286, 421] on input "Practice (With explanations)" at bounding box center [283, 425] width 8 height 8
radio input "true"
click at [482, 444] on link "Start practice test" at bounding box center [468, 454] width 107 height 21
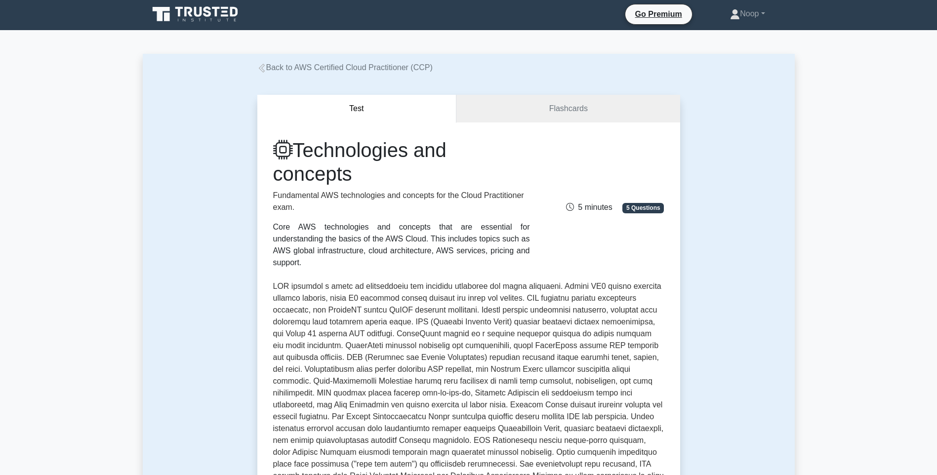
scroll to position [0, 0]
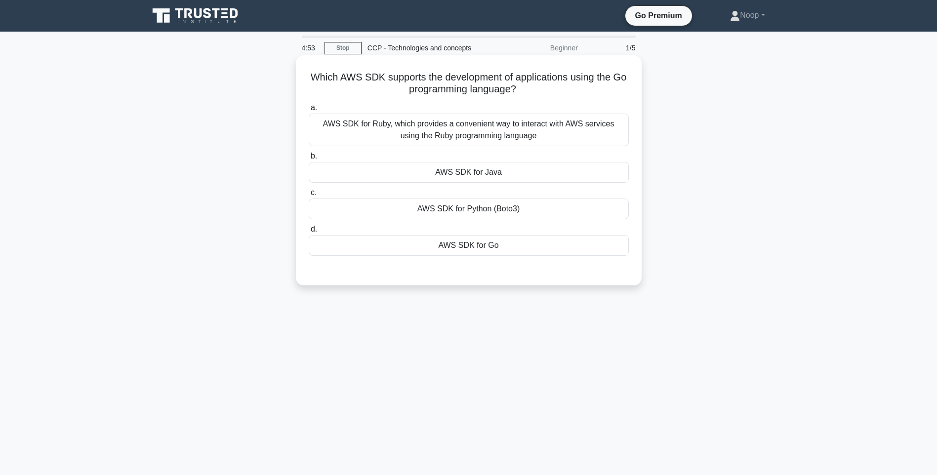
click at [459, 246] on div "AWS SDK for Go" at bounding box center [469, 245] width 320 height 21
click at [309, 233] on input "d. AWS SDK for Go" at bounding box center [309, 229] width 0 height 6
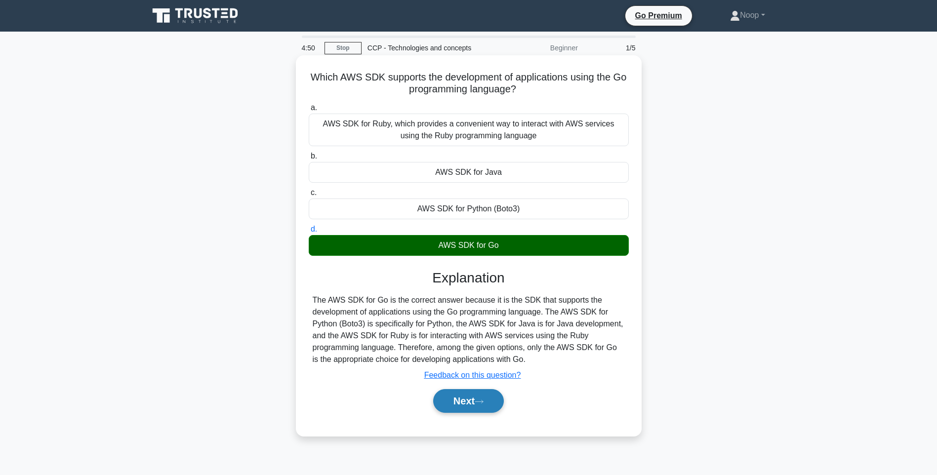
click at [462, 399] on button "Next" at bounding box center [468, 401] width 71 height 24
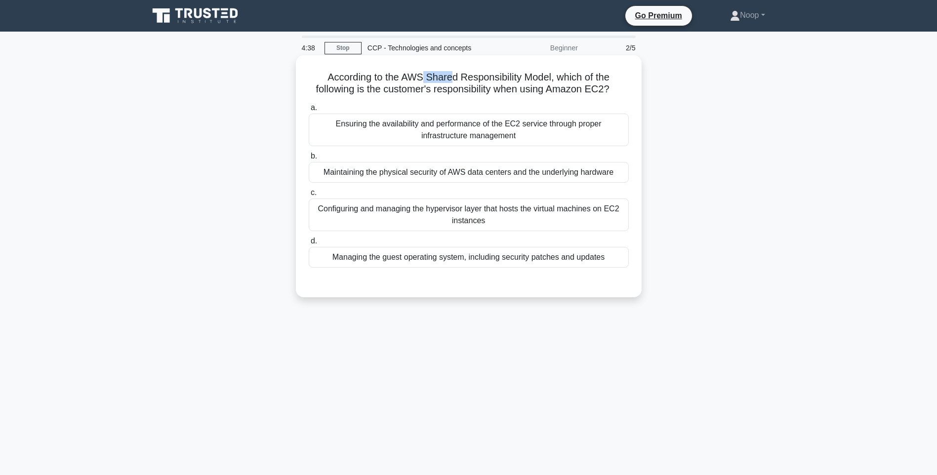
drag, startPoint x: 432, startPoint y: 79, endPoint x: 424, endPoint y: 80, distance: 8.5
click at [424, 80] on h5 "According to the AWS Shared Responsibility Model, which of the following is the…" at bounding box center [469, 83] width 322 height 25
click at [533, 80] on h5 "According to the AWS Shared Responsibility Model, which of the following is the…" at bounding box center [469, 83] width 322 height 25
click at [411, 134] on div "Ensuring the availability and performance of the EC2 service through proper inf…" at bounding box center [469, 130] width 320 height 33
click at [309, 111] on input "a. Ensuring the availability and performance of the EC2 service through proper …" at bounding box center [309, 108] width 0 height 6
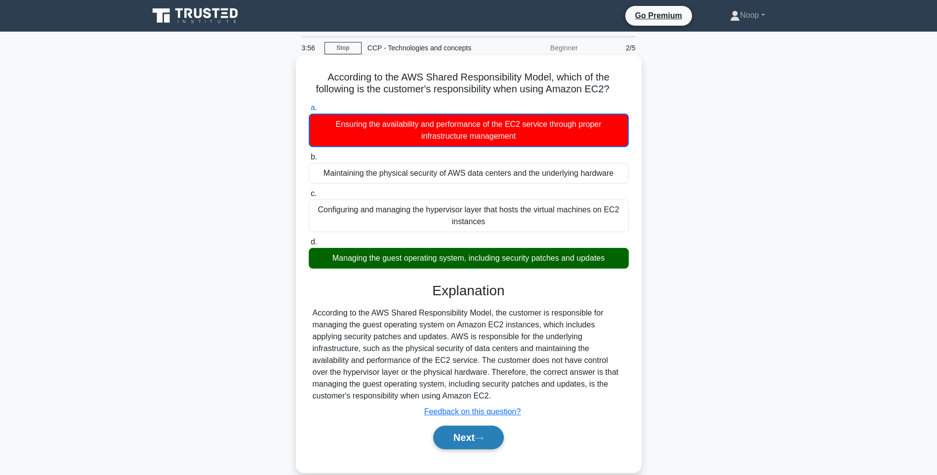
click at [489, 433] on button "Next" at bounding box center [468, 438] width 71 height 24
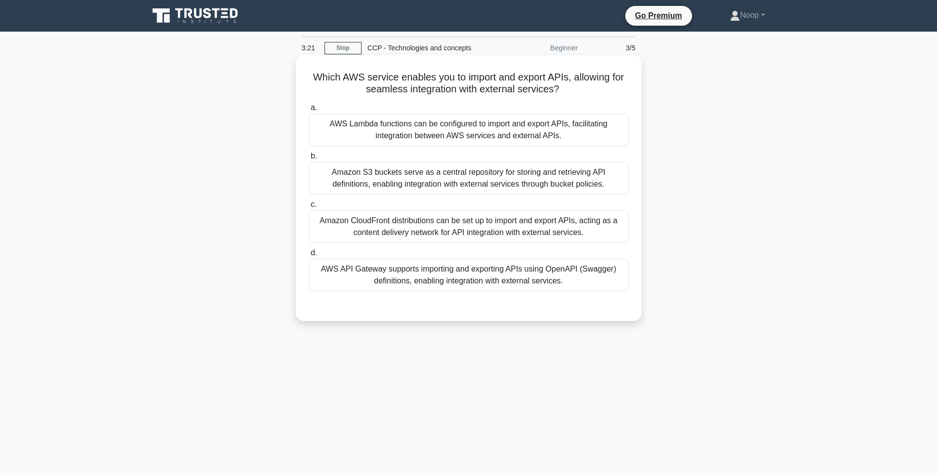
click at [455, 282] on div "AWS API Gateway supports importing and exporting APIs using OpenAPI (Swagger) d…" at bounding box center [469, 275] width 320 height 33
click at [309, 256] on input "d. AWS API Gateway supports importing and exporting APIs using OpenAPI (Swagger…" at bounding box center [309, 253] width 0 height 6
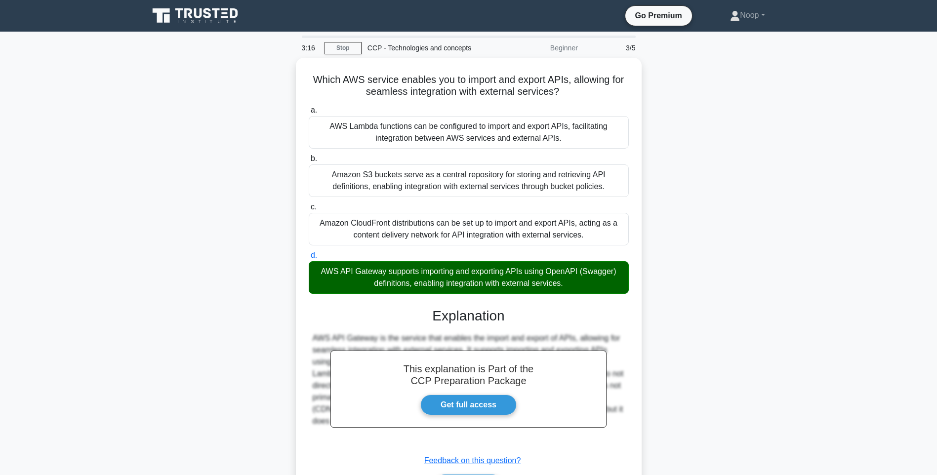
scroll to position [63, 0]
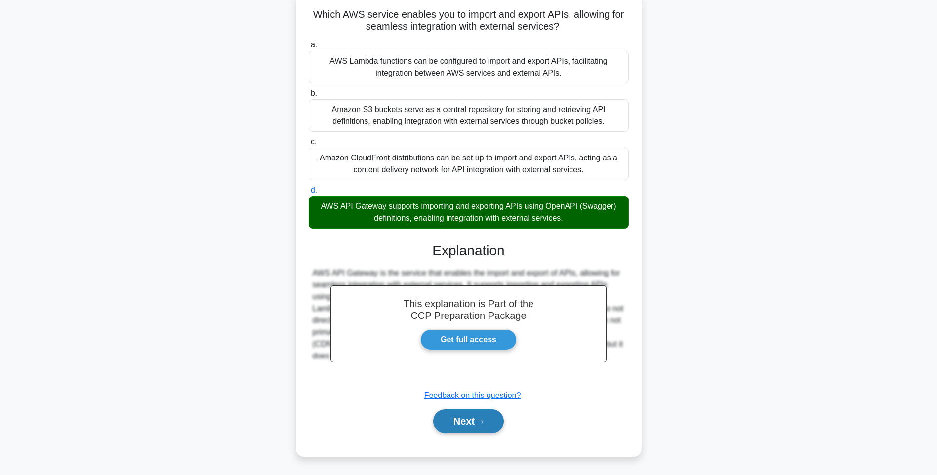
click at [475, 422] on button "Next" at bounding box center [468, 422] width 71 height 24
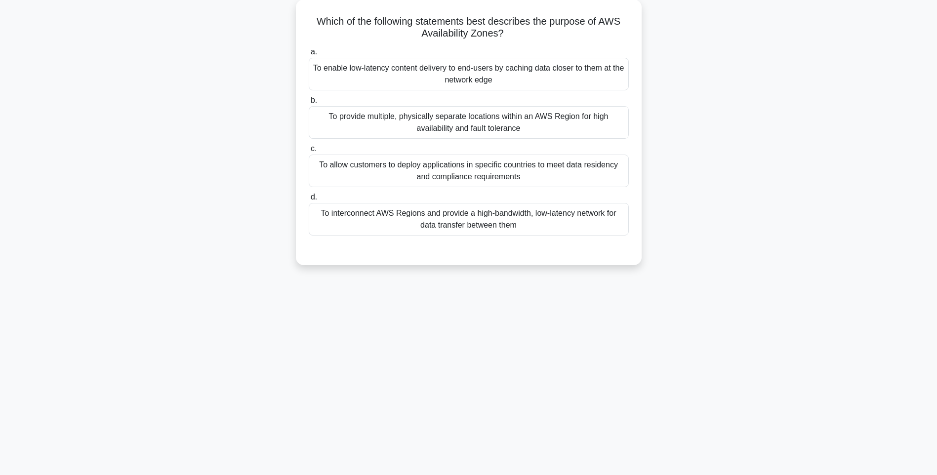
scroll to position [9, 0]
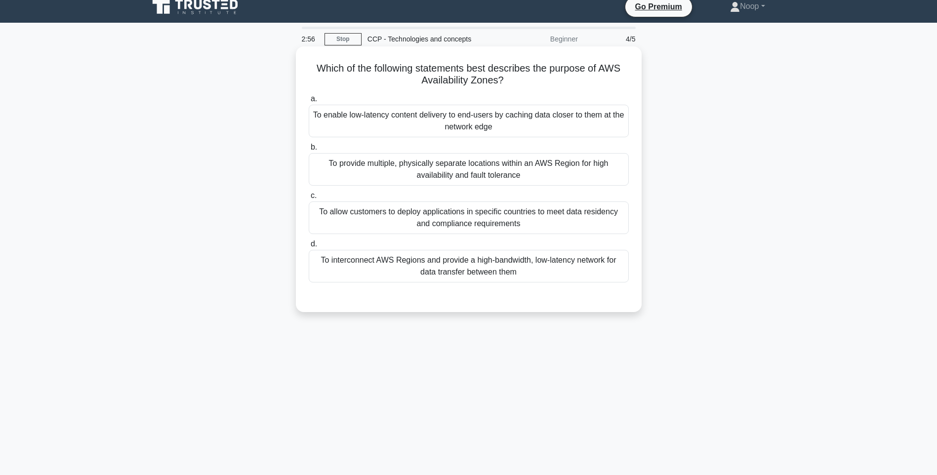
drag, startPoint x: 610, startPoint y: 69, endPoint x: 620, endPoint y: 85, distance: 19.1
click at [620, 85] on h5 "Which of the following statements best describes the purpose of AWS Availabilit…" at bounding box center [469, 74] width 322 height 25
click at [501, 226] on div "To allow customers to deploy applications in specific countries to meet data re…" at bounding box center [469, 218] width 320 height 33
click at [309, 199] on input "c. To allow customers to deploy applications in specific countries to meet data…" at bounding box center [309, 196] width 0 height 6
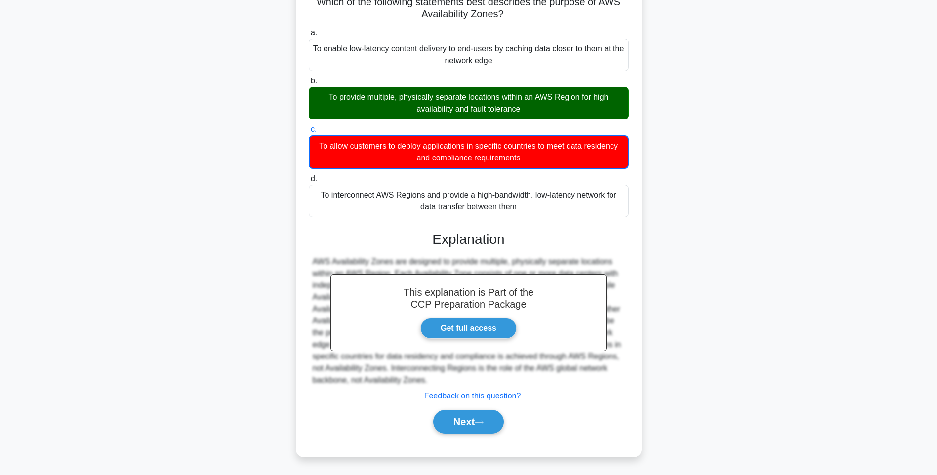
scroll to position [76, 0]
click at [481, 418] on button "Next" at bounding box center [468, 422] width 71 height 24
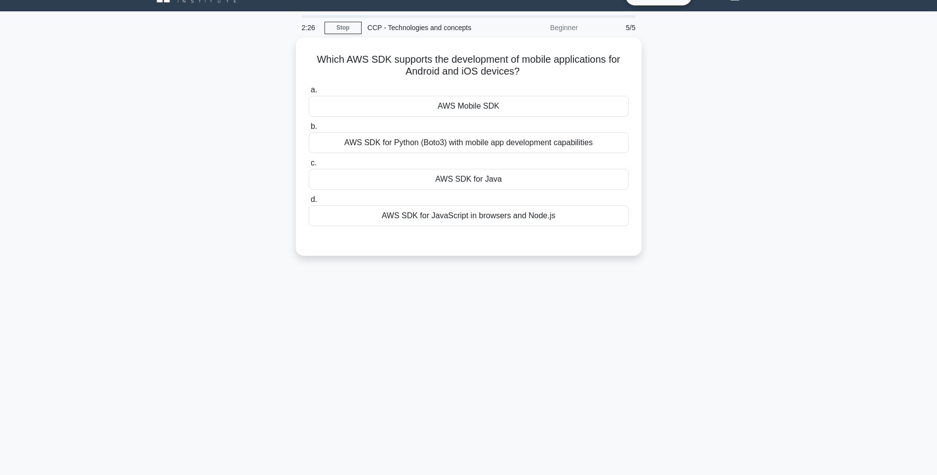
scroll to position [9, 0]
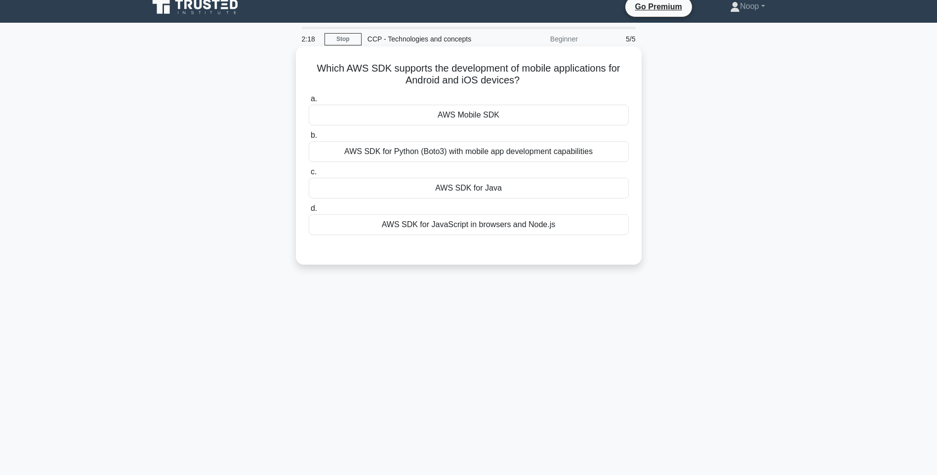
click at [515, 112] on div "AWS Mobile SDK" at bounding box center [469, 115] width 320 height 21
click at [309, 102] on input "a. AWS Mobile SDK" at bounding box center [309, 99] width 0 height 6
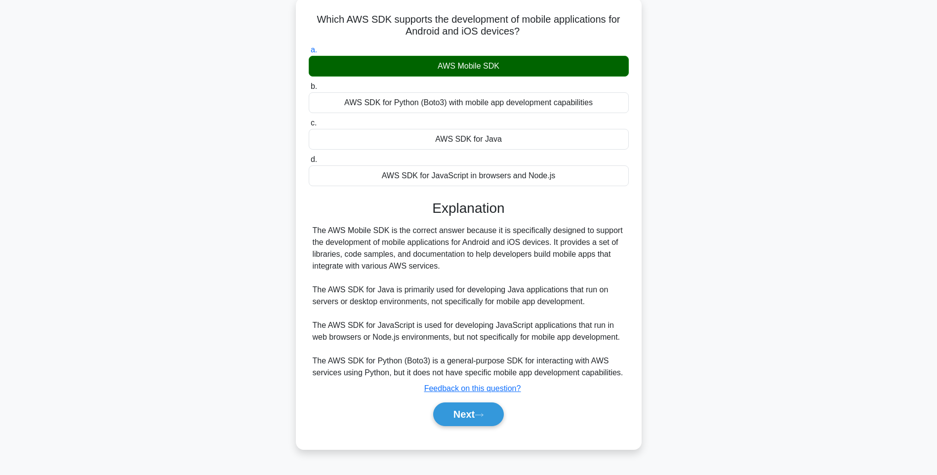
scroll to position [58, 0]
click at [457, 408] on button "Next" at bounding box center [468, 414] width 71 height 24
